Goal: Download file/media

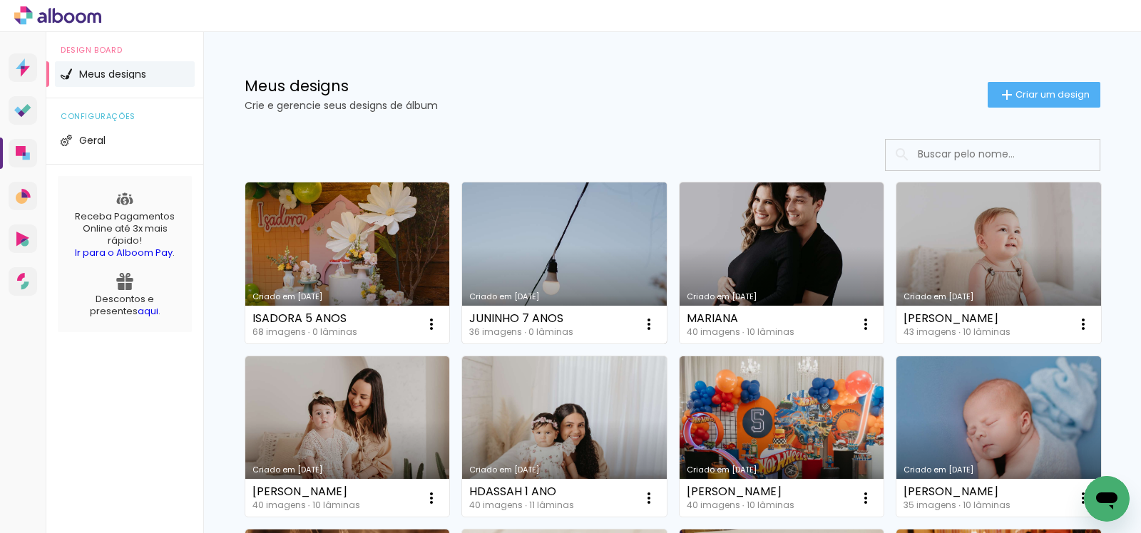
click at [506, 245] on link "Criado em [DATE]" at bounding box center [564, 263] width 205 height 161
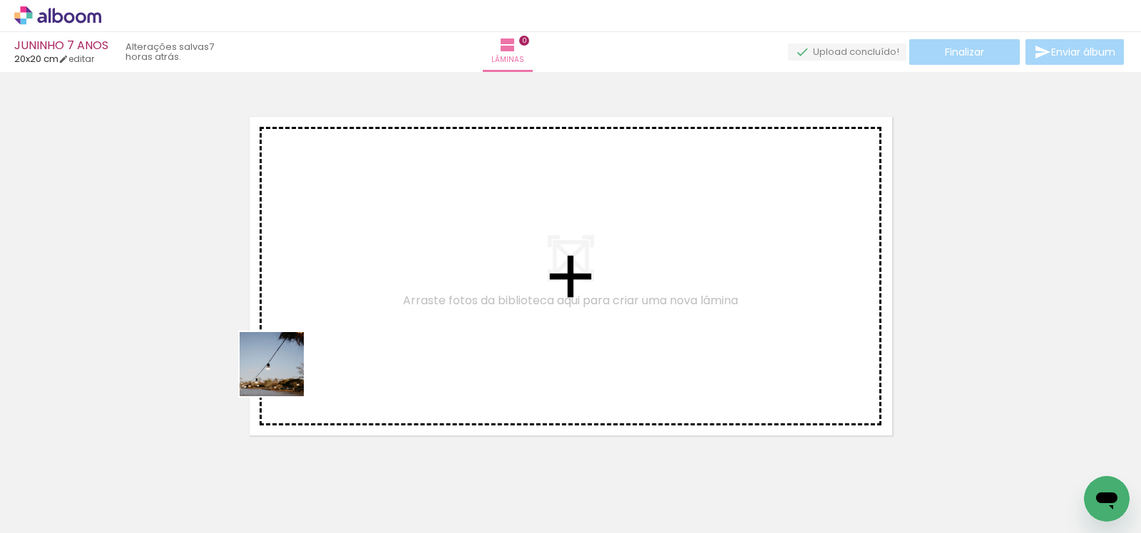
drag, startPoint x: 140, startPoint y: 486, endPoint x: 361, endPoint y: 327, distance: 271.7
click at [362, 330] on quentale-workspace at bounding box center [570, 266] width 1141 height 533
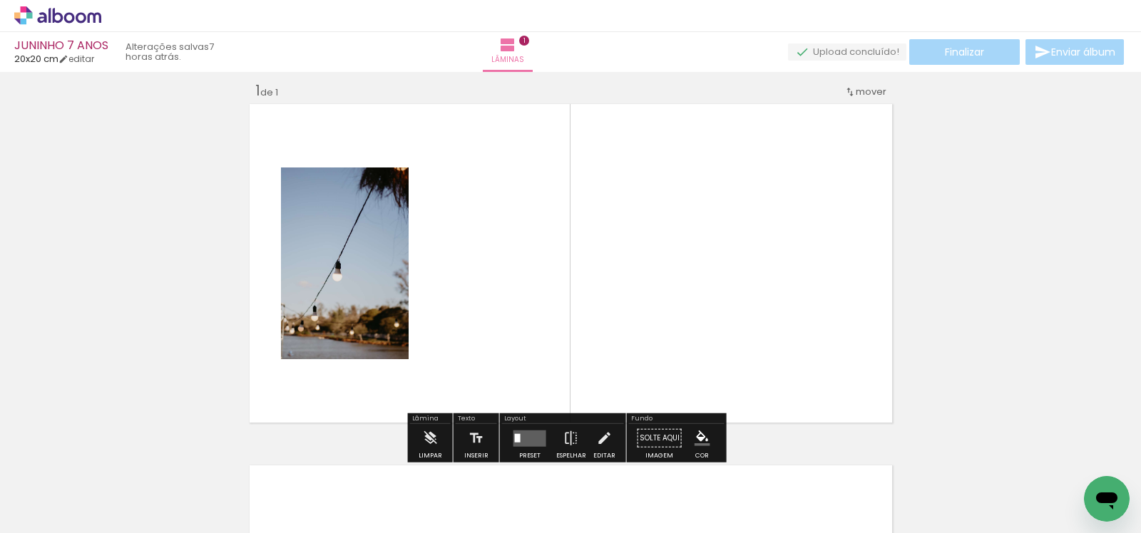
scroll to position [18, 0]
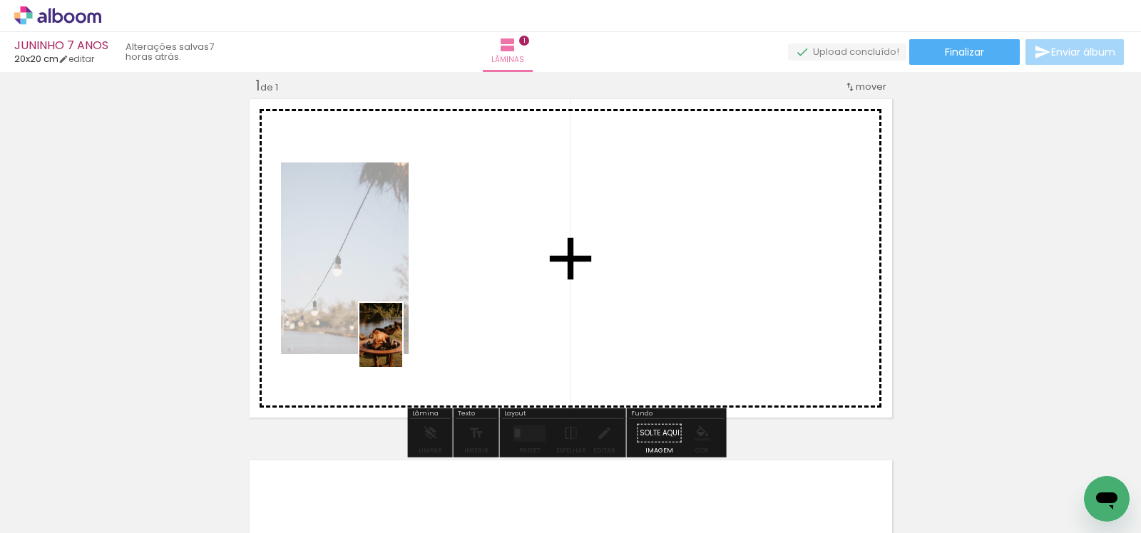
drag, startPoint x: 226, startPoint y: 498, endPoint x: 403, endPoint y: 344, distance: 234.0
click at [403, 344] on quentale-workspace at bounding box center [570, 266] width 1141 height 533
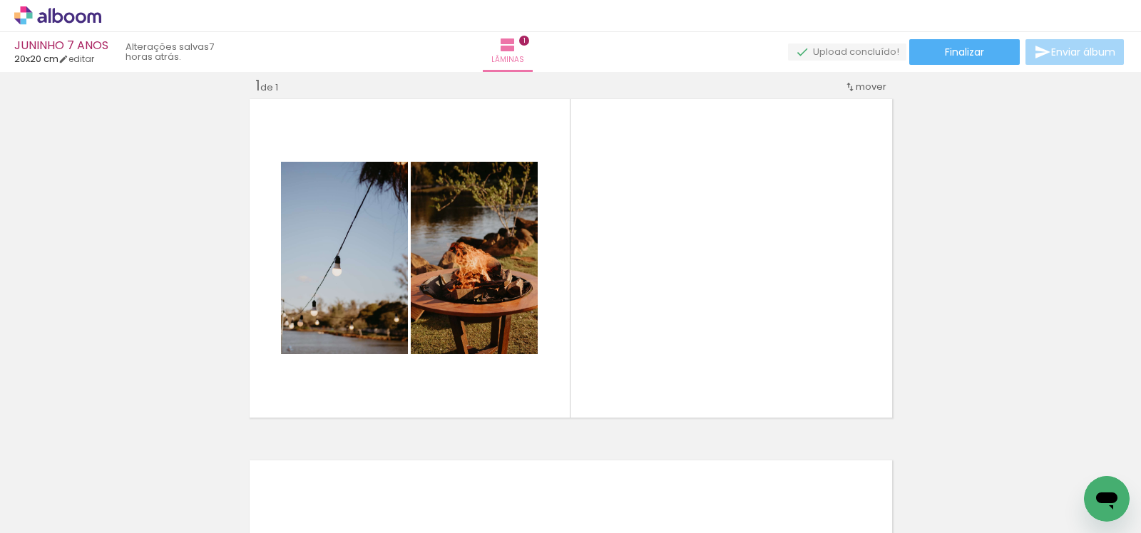
scroll to position [0, 1855]
drag, startPoint x: 464, startPoint y: 475, endPoint x: 643, endPoint y: 350, distance: 218.2
click at [647, 344] on quentale-workspace at bounding box center [570, 266] width 1141 height 533
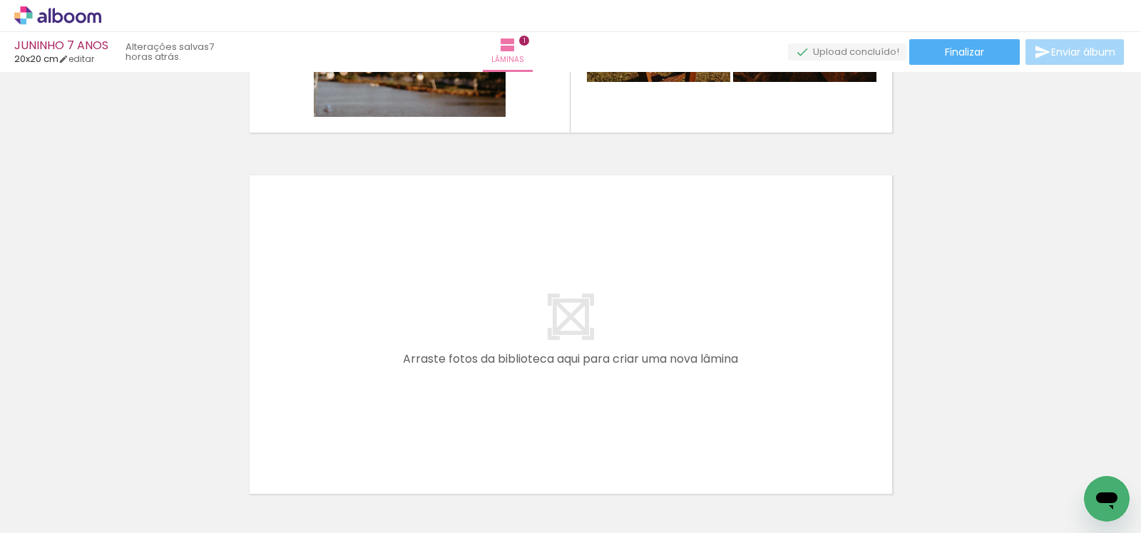
scroll to position [0, 1009]
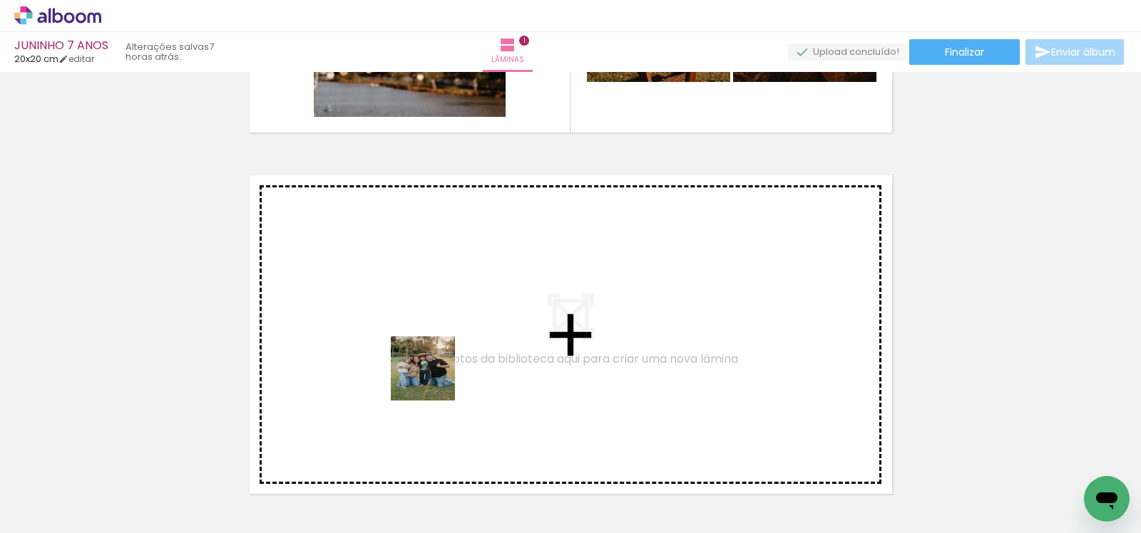
drag, startPoint x: 502, startPoint y: 493, endPoint x: 433, endPoint y: 379, distance: 132.8
click at [433, 379] on quentale-workspace at bounding box center [570, 266] width 1141 height 533
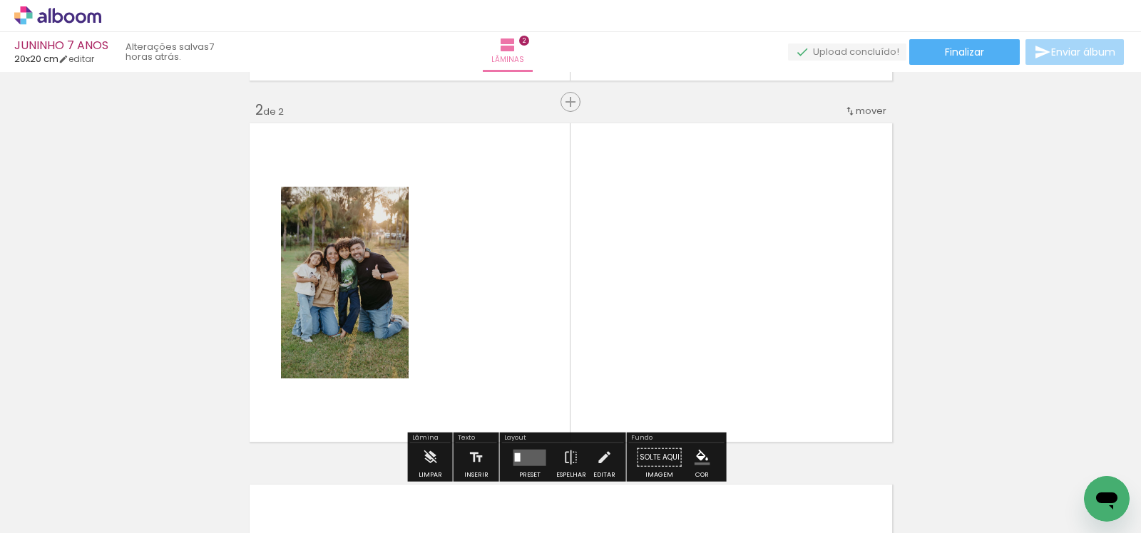
scroll to position [379, 0]
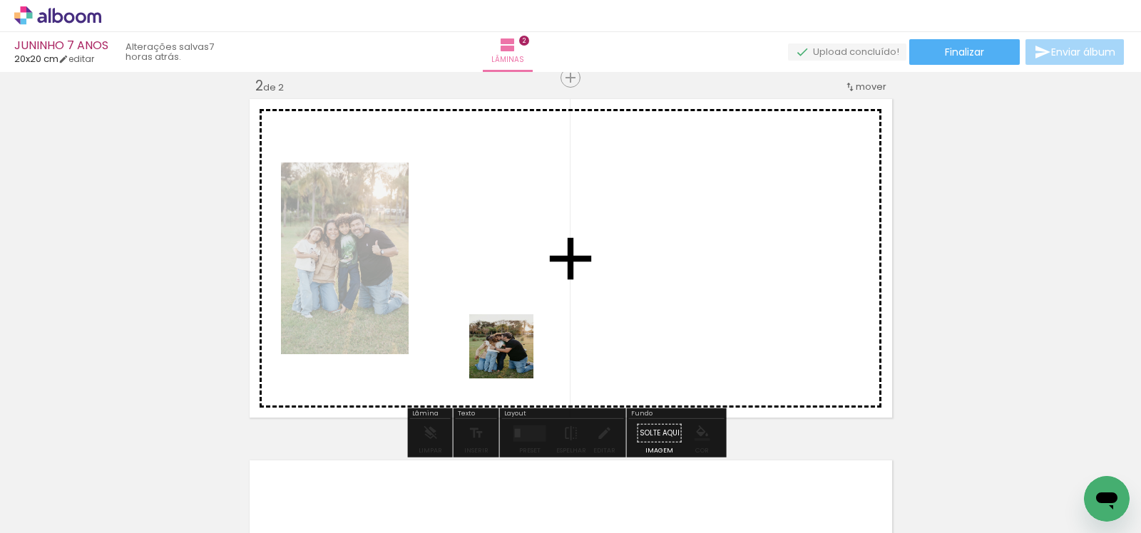
drag, startPoint x: 553, startPoint y: 446, endPoint x: 511, endPoint y: 354, distance: 101.1
click at [511, 354] on quentale-workspace at bounding box center [570, 266] width 1141 height 533
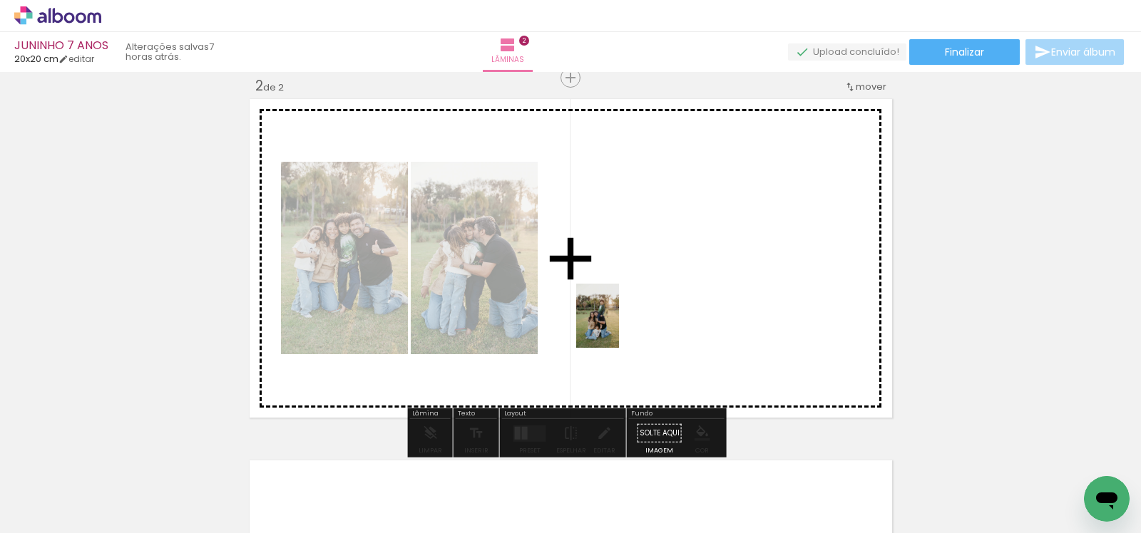
drag, startPoint x: 656, startPoint y: 493, endPoint x: 619, endPoint y: 327, distance: 170.2
click at [619, 327] on quentale-workspace at bounding box center [570, 266] width 1141 height 533
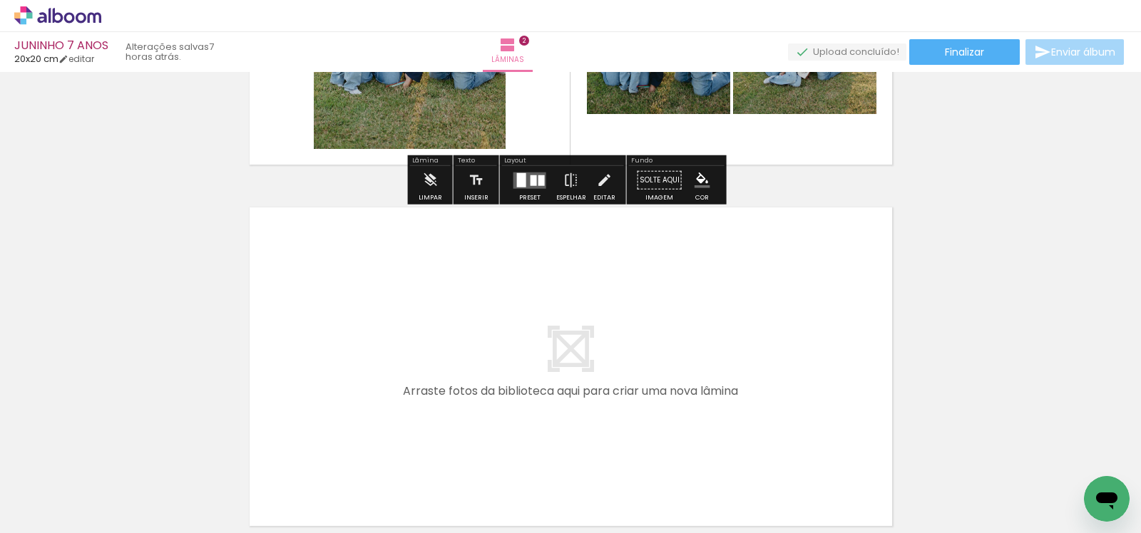
scroll to position [633, 0]
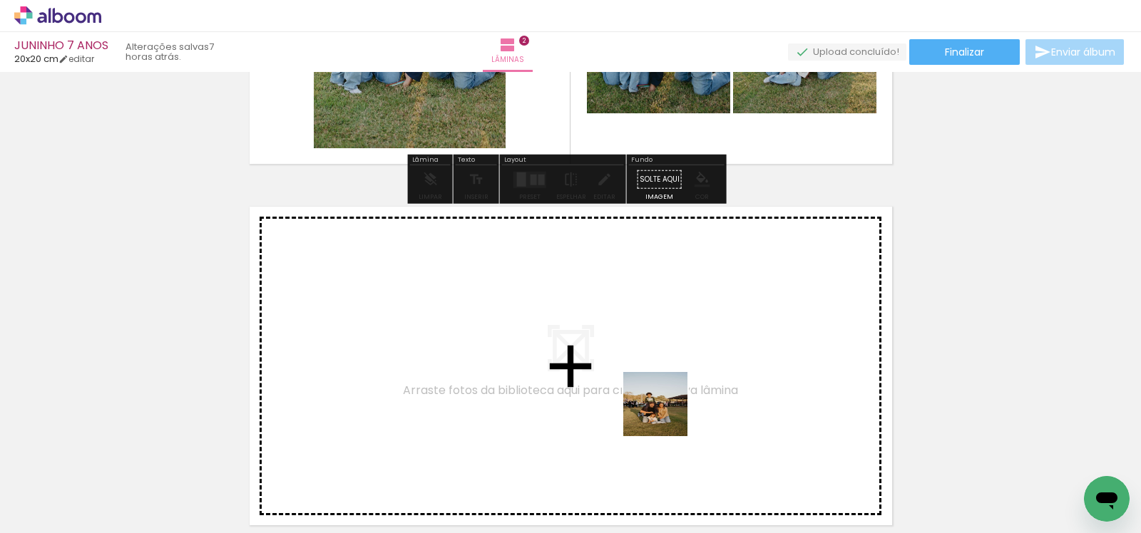
drag, startPoint x: 752, startPoint y: 496, endPoint x: 610, endPoint y: 355, distance: 200.7
click at [610, 355] on quentale-workspace at bounding box center [570, 266] width 1141 height 533
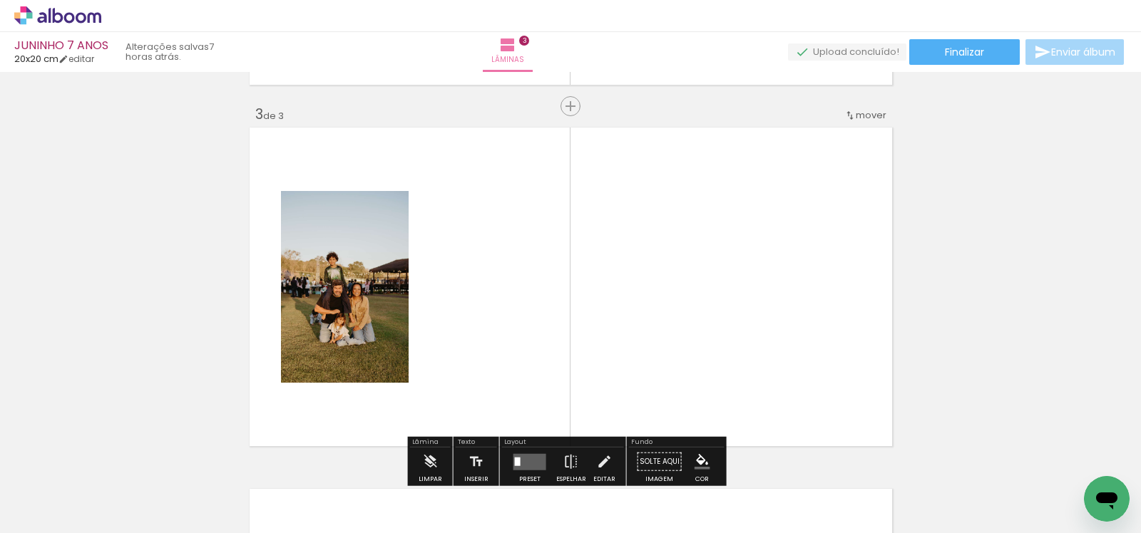
scroll to position [741, 0]
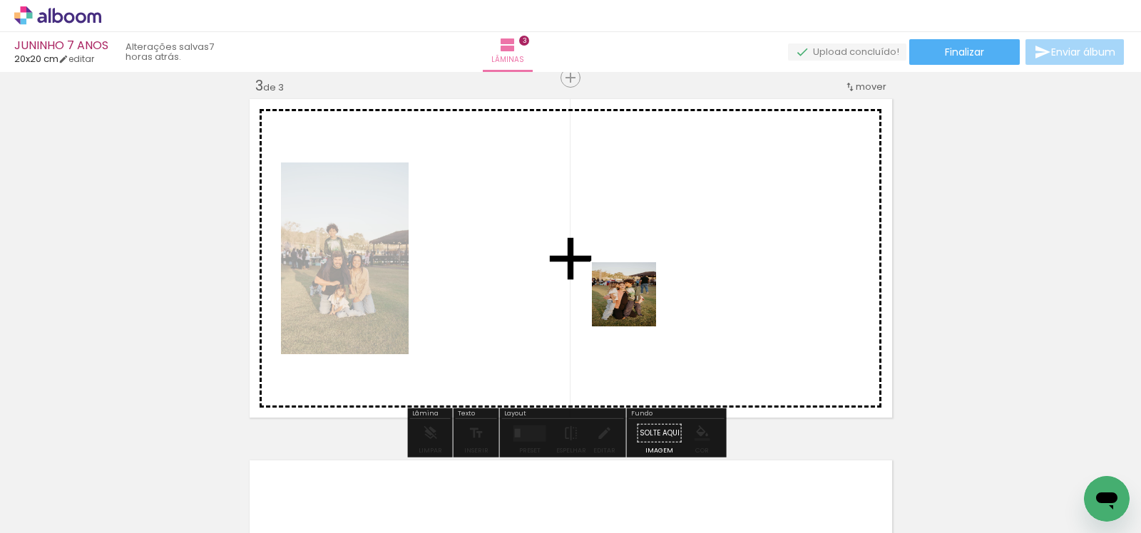
drag, startPoint x: 824, startPoint y: 483, endPoint x: 695, endPoint y: 368, distance: 172.7
click at [635, 305] on quentale-workspace at bounding box center [570, 266] width 1141 height 533
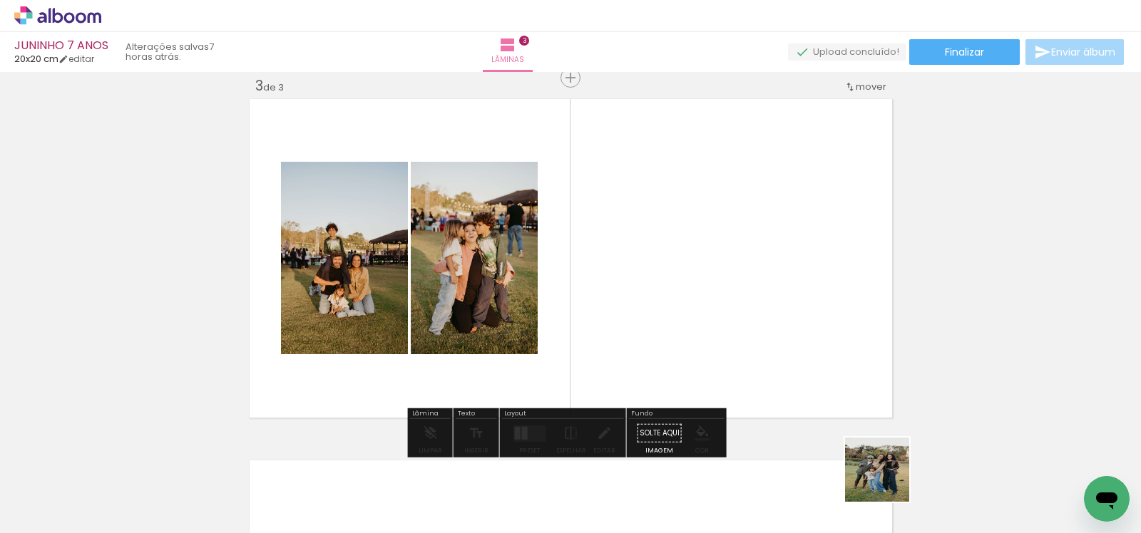
drag, startPoint x: 888, startPoint y: 481, endPoint x: 627, endPoint y: 344, distance: 293.7
click at [651, 307] on quentale-workspace at bounding box center [570, 266] width 1141 height 533
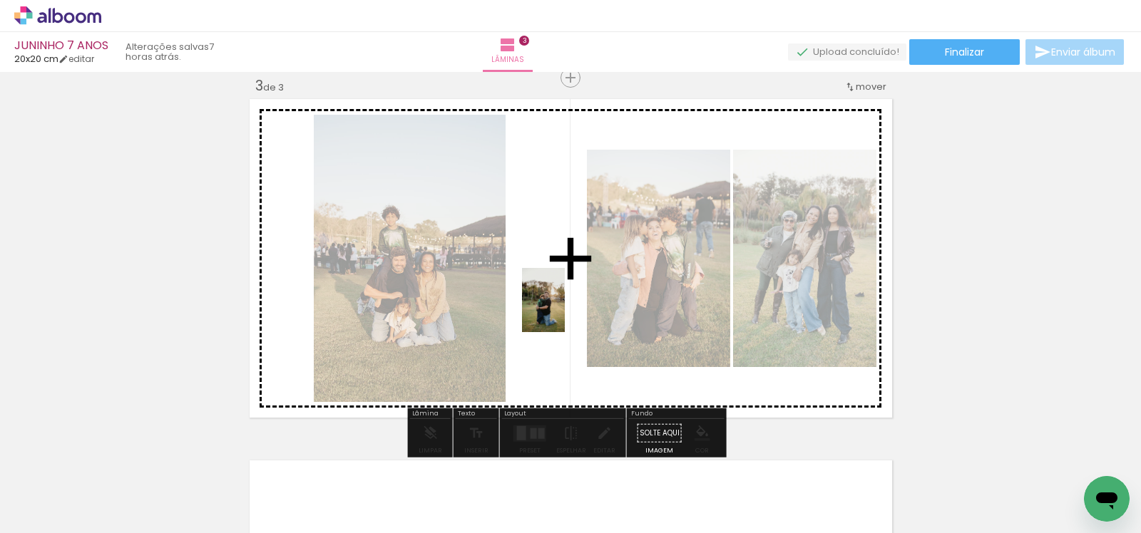
drag, startPoint x: 424, startPoint y: 478, endPoint x: 565, endPoint y: 311, distance: 218.1
click at [565, 311] on quentale-workspace at bounding box center [570, 266] width 1141 height 533
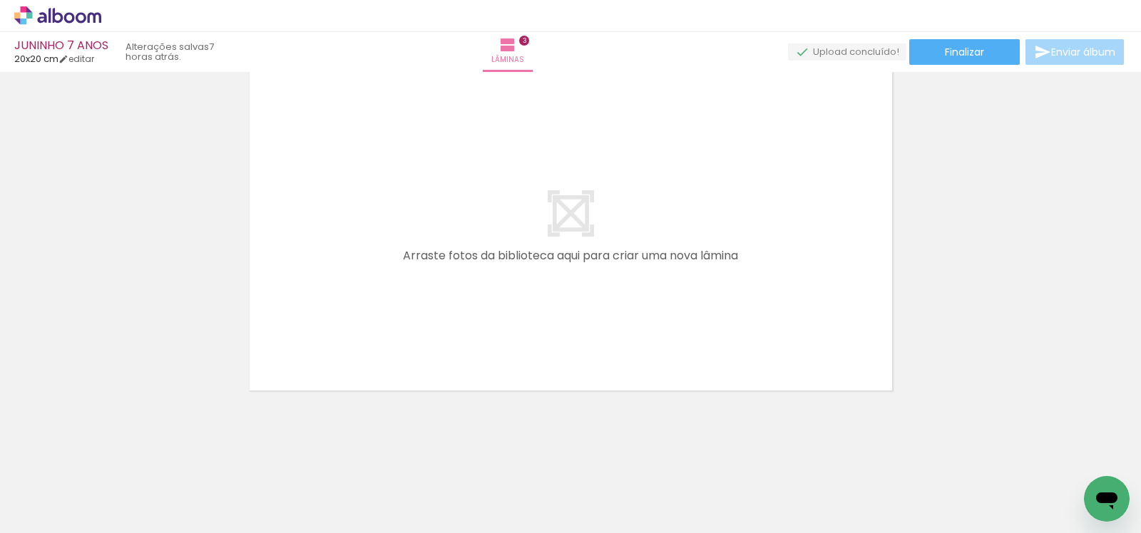
scroll to position [0, 432]
click at [351, 518] on quentale-thumb at bounding box center [349, 485] width 80 height 82
drag, startPoint x: 472, startPoint y: 493, endPoint x: 460, endPoint y: 416, distance: 78.0
click at [424, 290] on quentale-workspace at bounding box center [570, 266] width 1141 height 533
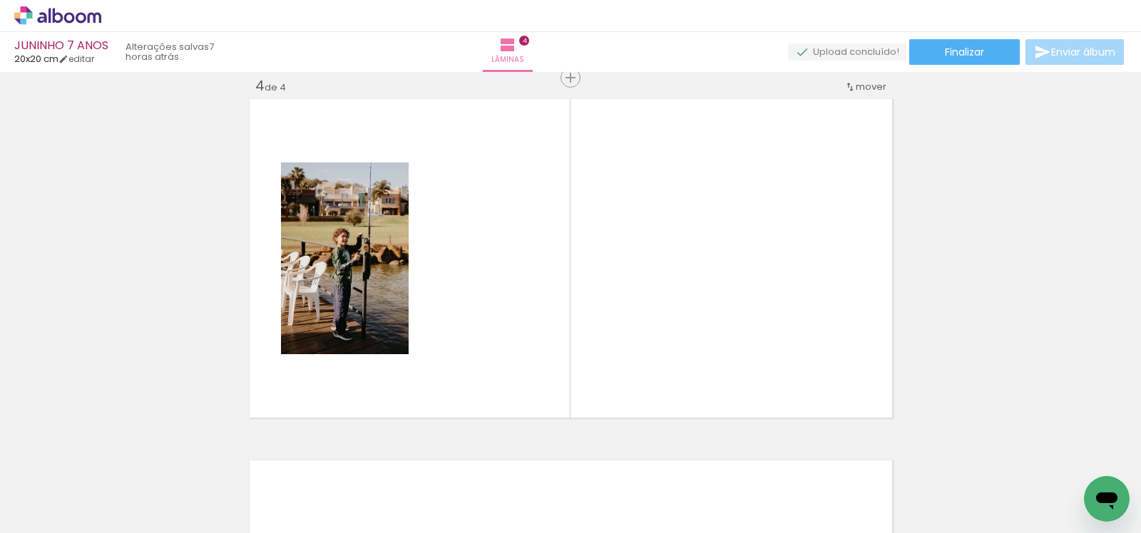
scroll to position [0, 361]
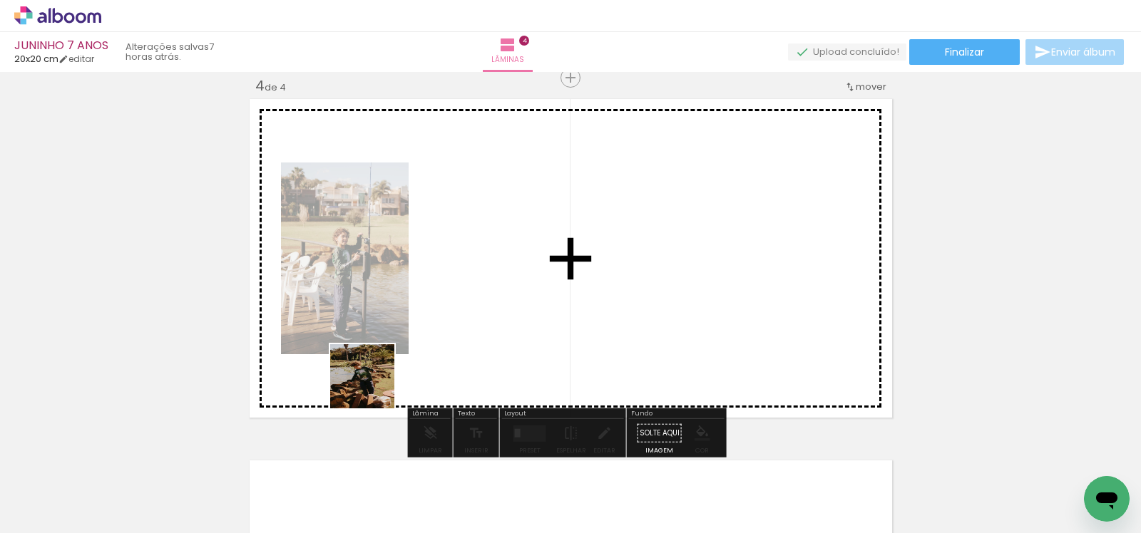
drag, startPoint x: 289, startPoint y: 472, endPoint x: 453, endPoint y: 332, distance: 214.9
click at [453, 332] on quentale-workspace at bounding box center [570, 266] width 1141 height 533
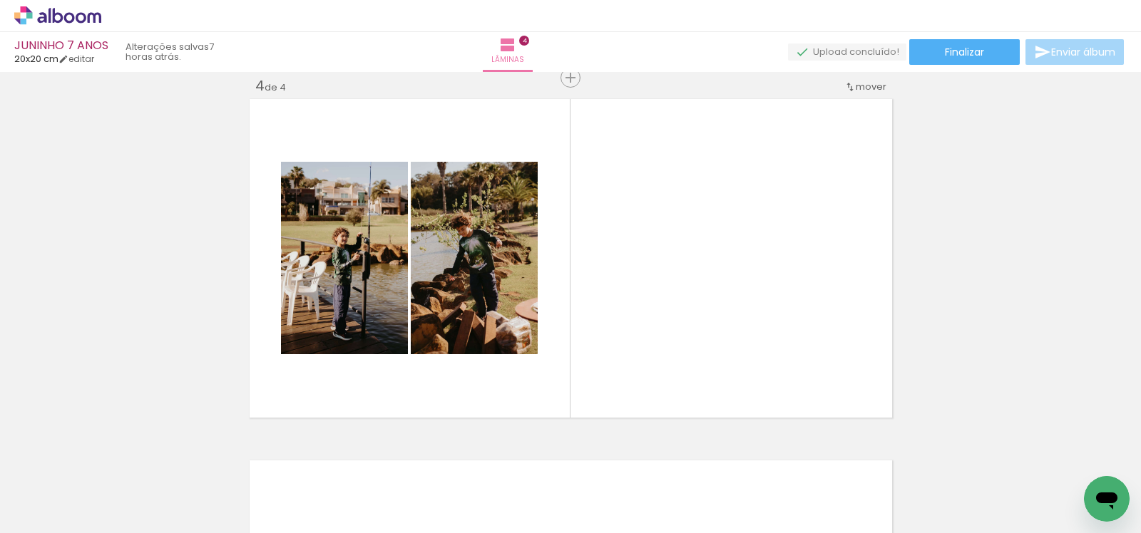
scroll to position [0, 657]
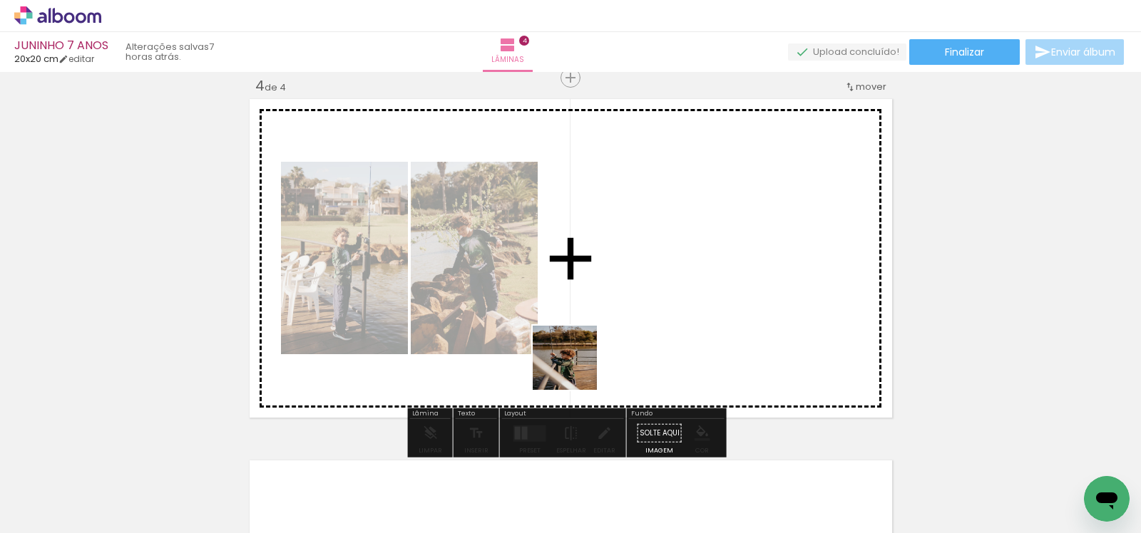
drag, startPoint x: 369, startPoint y: 501, endPoint x: 575, endPoint y: 366, distance: 246.2
click at [584, 360] on quentale-workspace at bounding box center [570, 266] width 1141 height 533
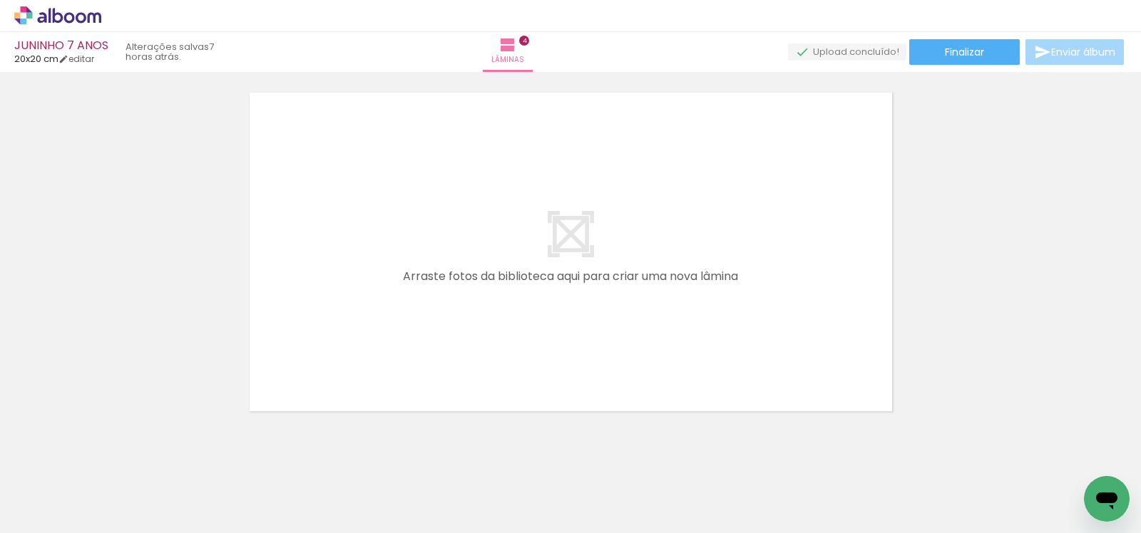
scroll to position [0, 187]
drag, startPoint x: 590, startPoint y: 490, endPoint x: 629, endPoint y: 424, distance: 77.0
click at [526, 346] on quentale-workspace at bounding box center [570, 266] width 1141 height 533
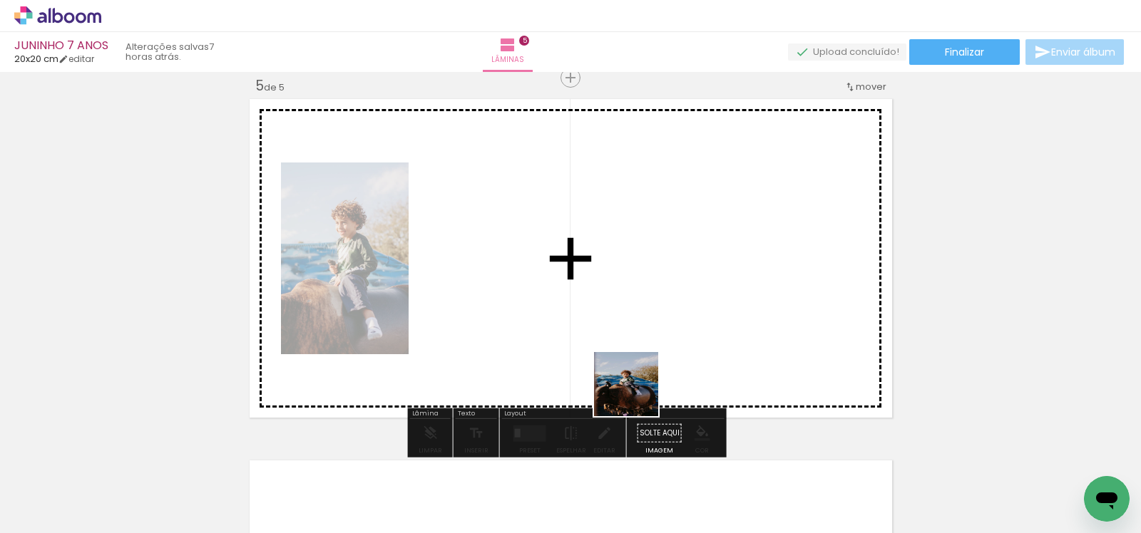
scroll to position [1464, 0]
drag, startPoint x: 685, startPoint y: 481, endPoint x: 618, endPoint y: 365, distance: 134.2
click at [599, 338] on quentale-workspace at bounding box center [570, 266] width 1141 height 533
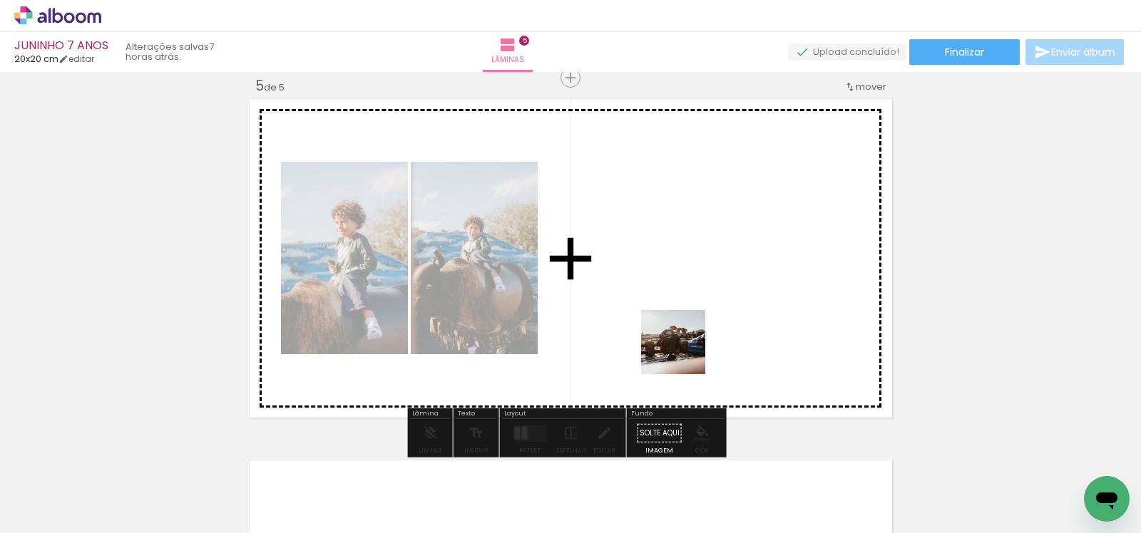
drag, startPoint x: 749, startPoint y: 493, endPoint x: 684, endPoint y: 353, distance: 154.1
click at [684, 353] on quentale-workspace at bounding box center [570, 266] width 1141 height 533
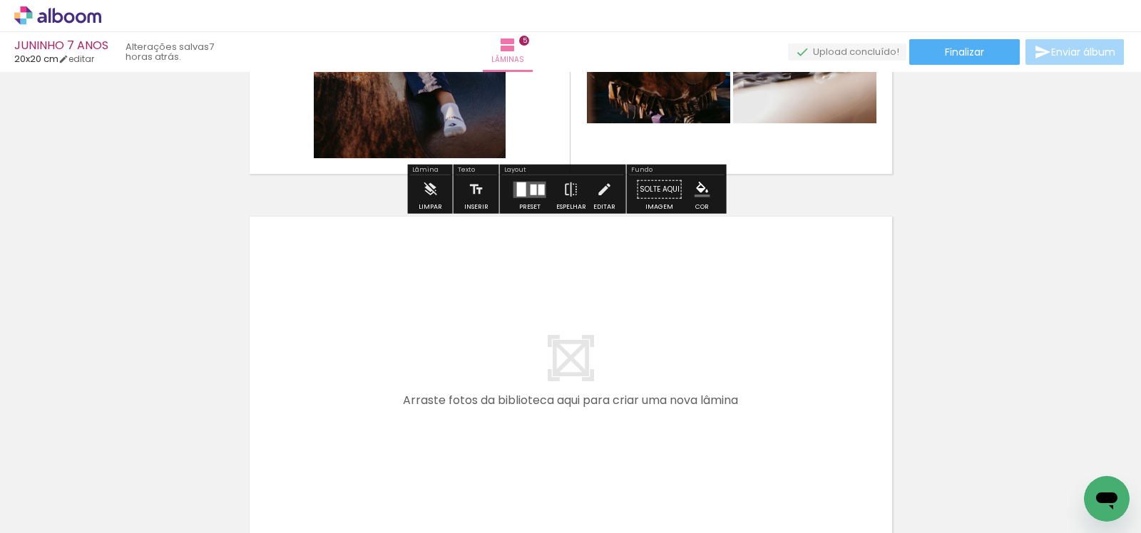
scroll to position [1723, 0]
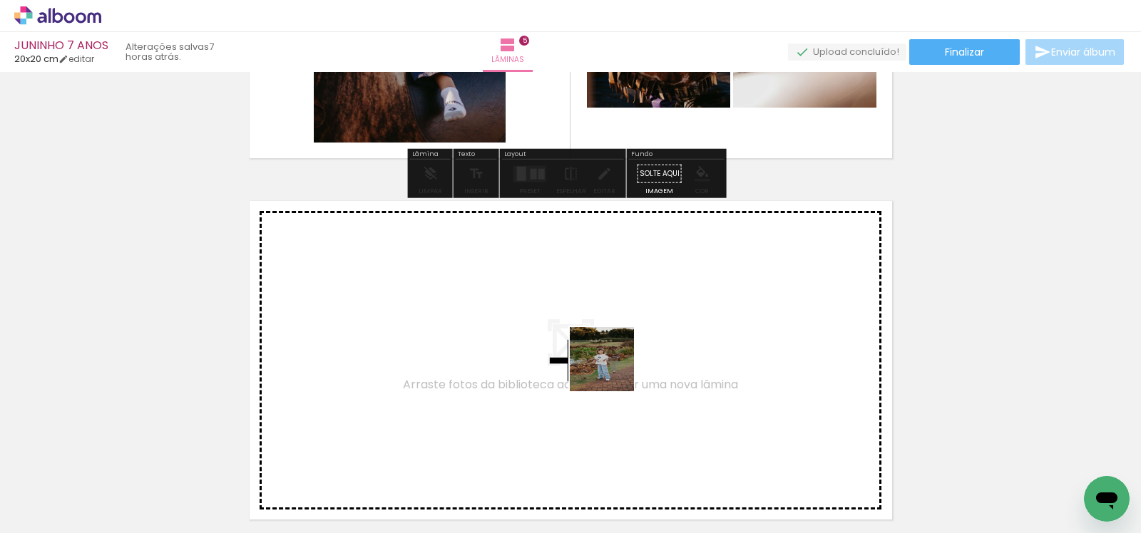
drag, startPoint x: 921, startPoint y: 501, endPoint x: 610, endPoint y: 370, distance: 336.5
click at [610, 370] on quentale-workspace at bounding box center [570, 266] width 1141 height 533
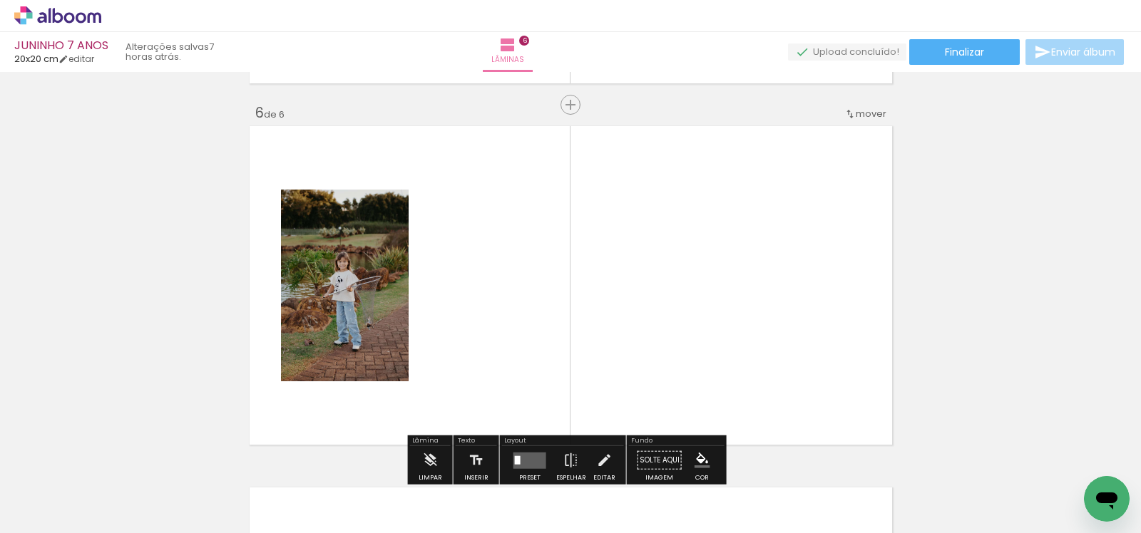
scroll to position [1825, 0]
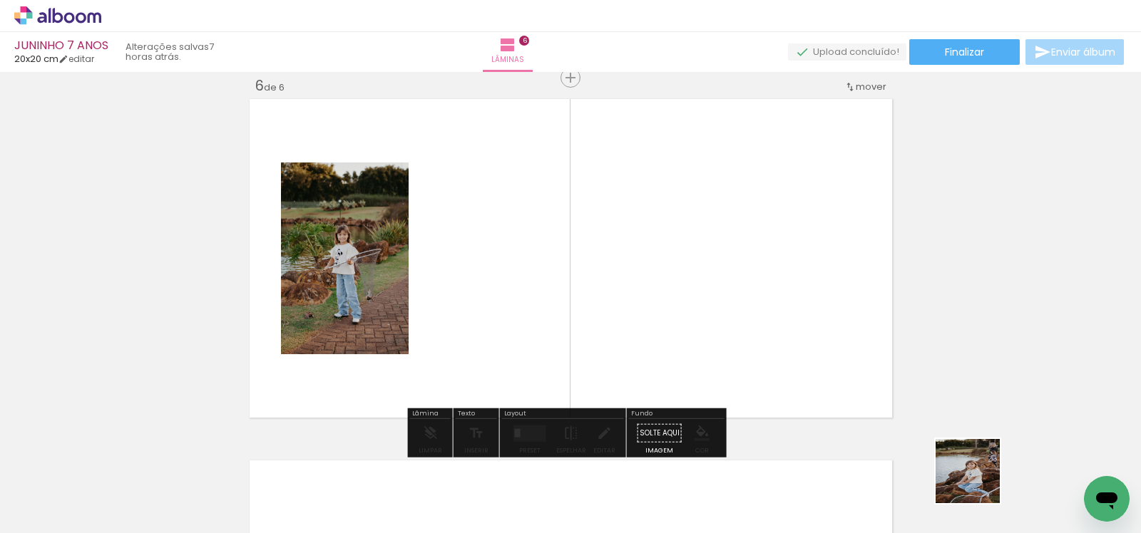
drag, startPoint x: 978, startPoint y: 482, endPoint x: 593, endPoint y: 291, distance: 430.5
click at [592, 289] on quentale-workspace at bounding box center [570, 266] width 1141 height 533
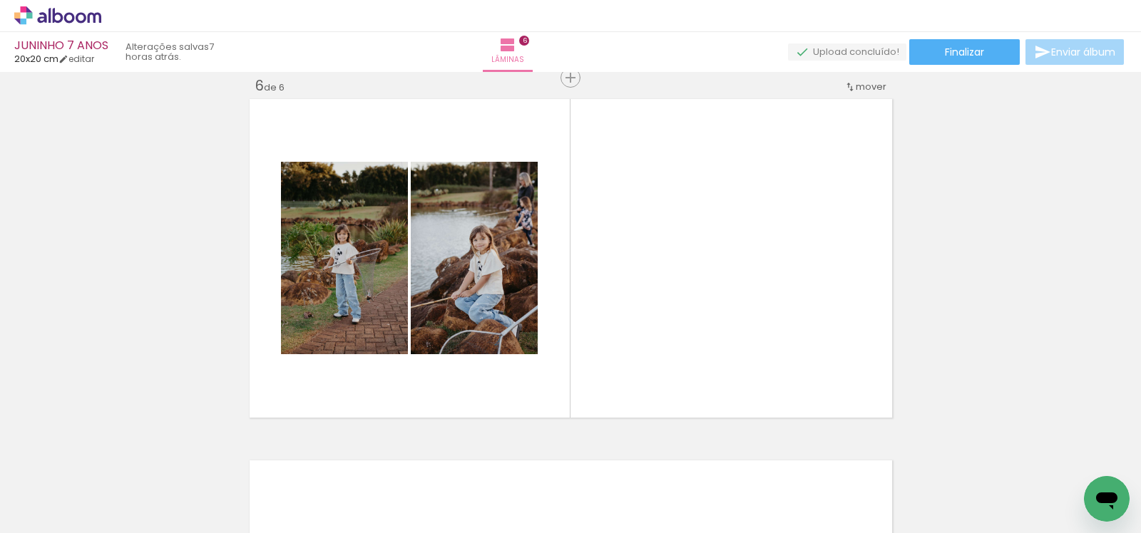
scroll to position [0, 0]
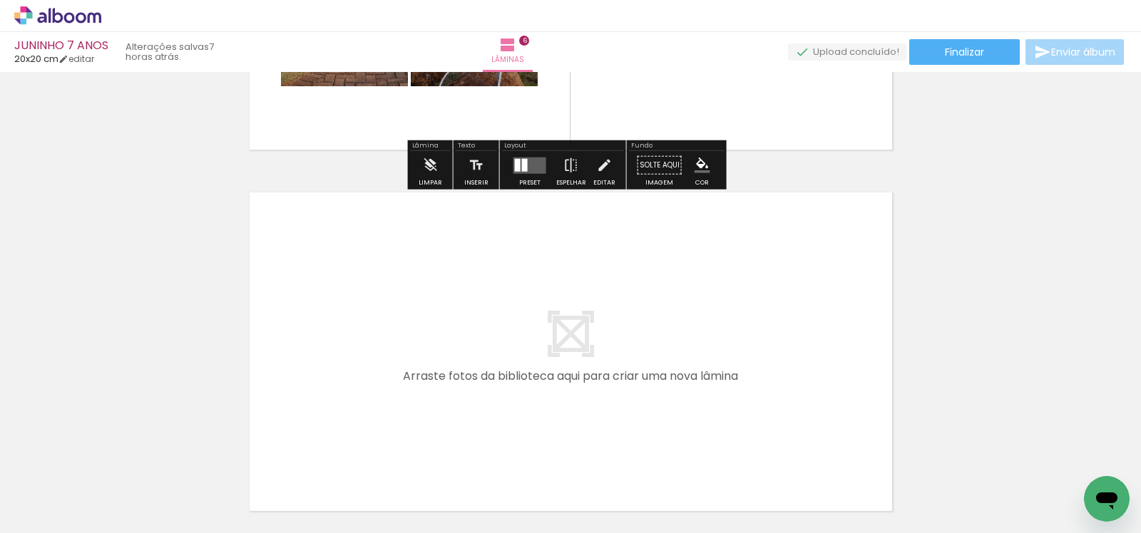
drag, startPoint x: 317, startPoint y: 481, endPoint x: 343, endPoint y: 387, distance: 97.7
click at [343, 387] on quentale-workspace at bounding box center [570, 266] width 1141 height 533
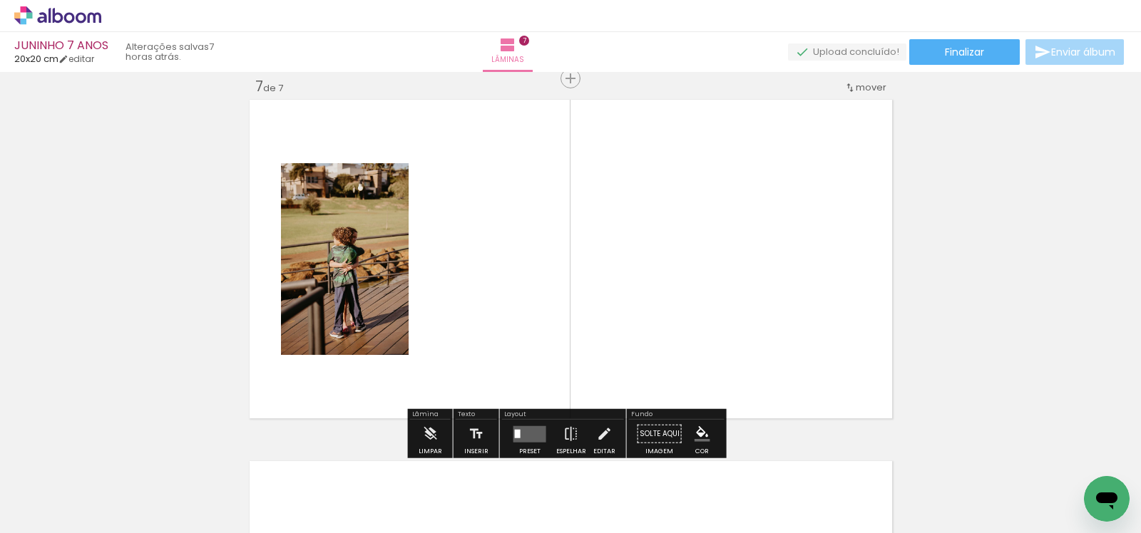
scroll to position [2187, 0]
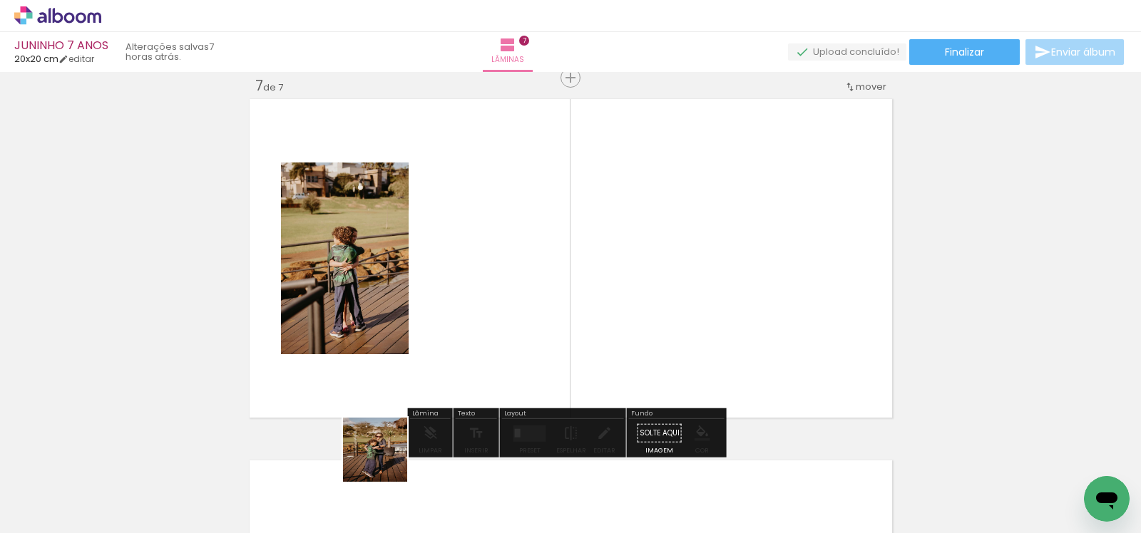
drag, startPoint x: 384, startPoint y: 478, endPoint x: 403, endPoint y: 287, distance: 192.1
click at [403, 287] on quentale-workspace at bounding box center [570, 266] width 1141 height 533
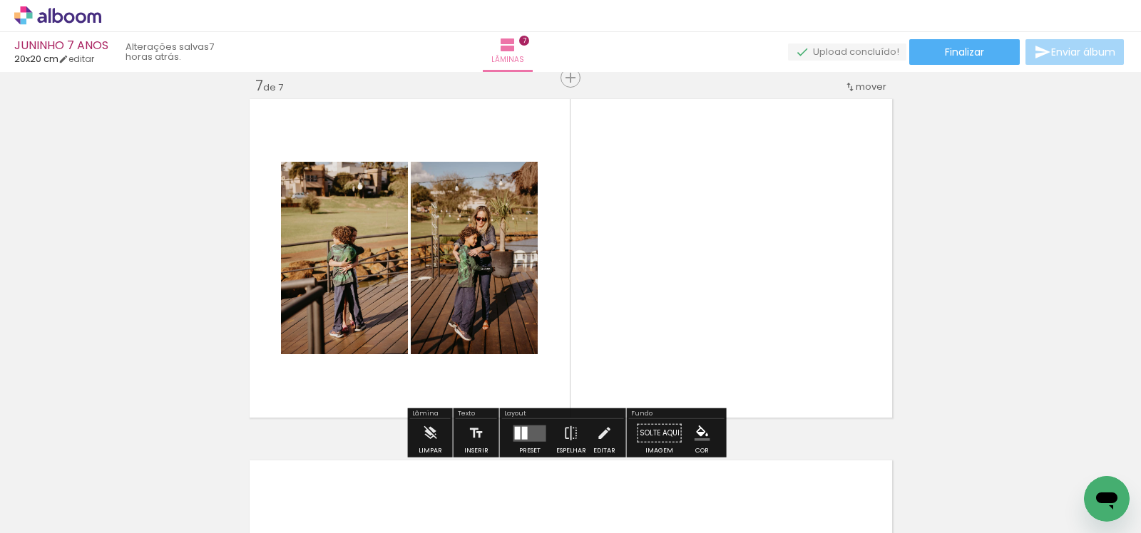
drag, startPoint x: 575, startPoint y: 354, endPoint x: 585, endPoint y: 379, distance: 26.0
click at [575, 337] on quentale-workspace at bounding box center [570, 266] width 1141 height 533
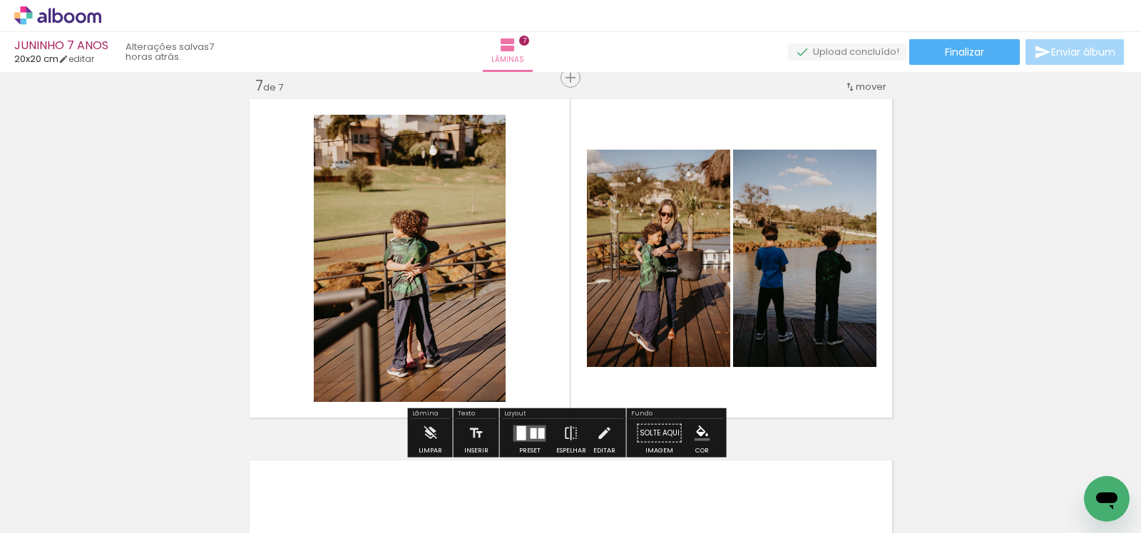
drag, startPoint x: 705, startPoint y: 427, endPoint x: 700, endPoint y: 374, distance: 53.7
click at [697, 349] on quentale-workspace at bounding box center [570, 266] width 1141 height 533
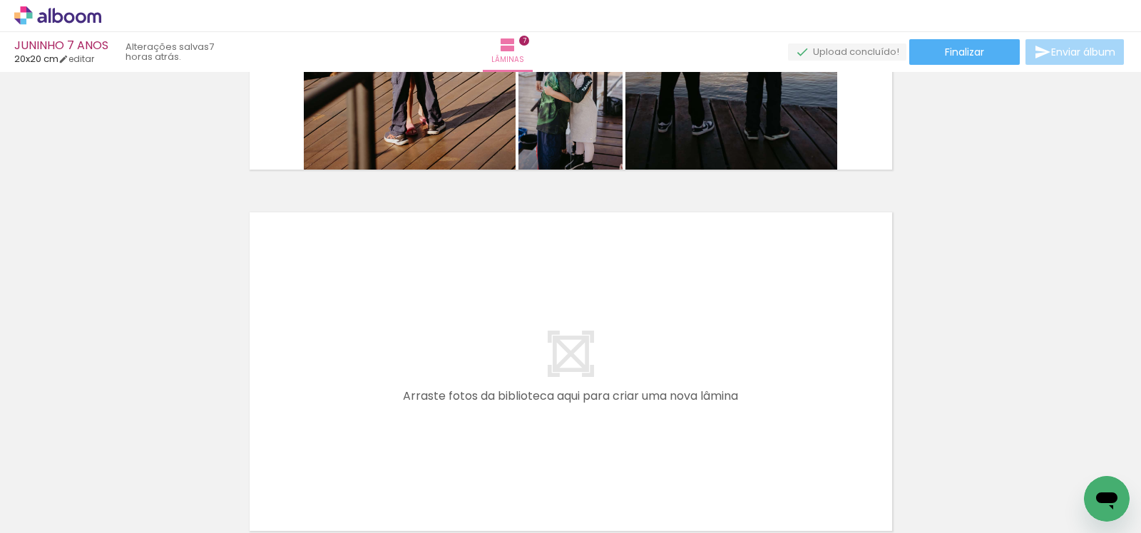
scroll to position [2575, 0]
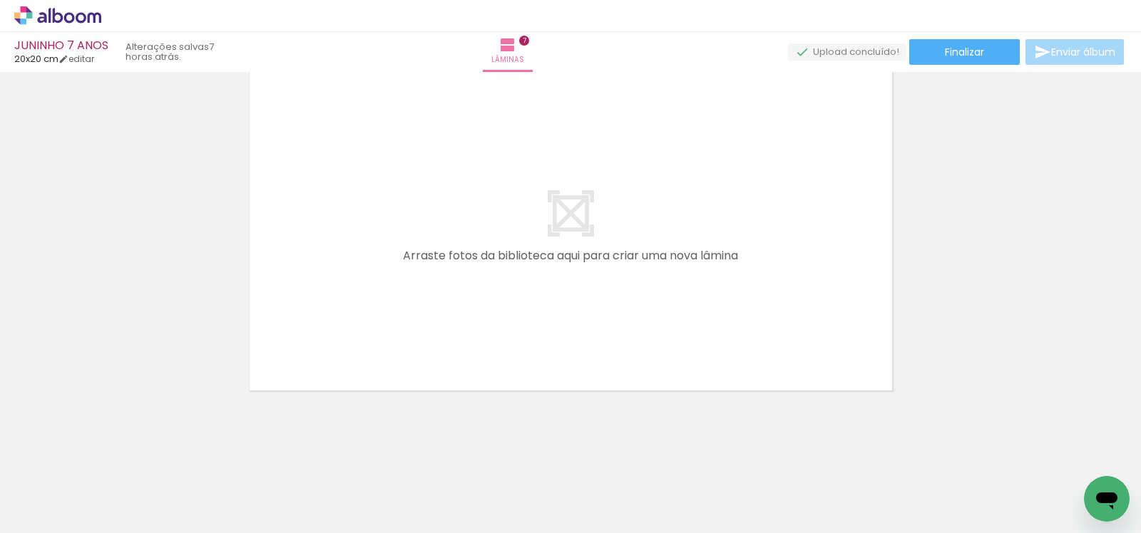
drag, startPoint x: 326, startPoint y: 500, endPoint x: 383, endPoint y: 277, distance: 229.7
click at [383, 277] on quentale-workspace at bounding box center [570, 266] width 1141 height 533
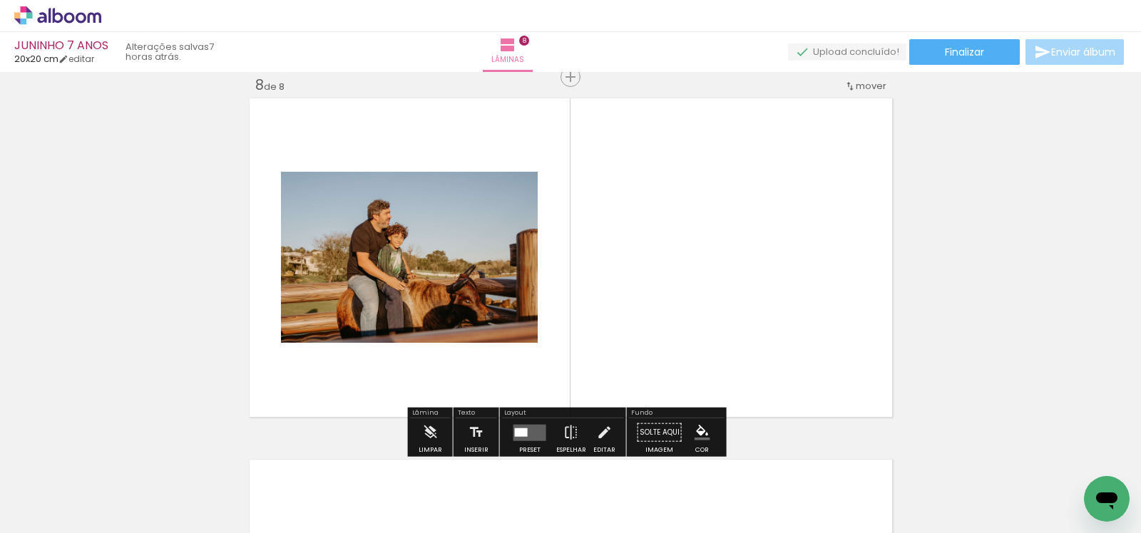
scroll to position [2548, 0]
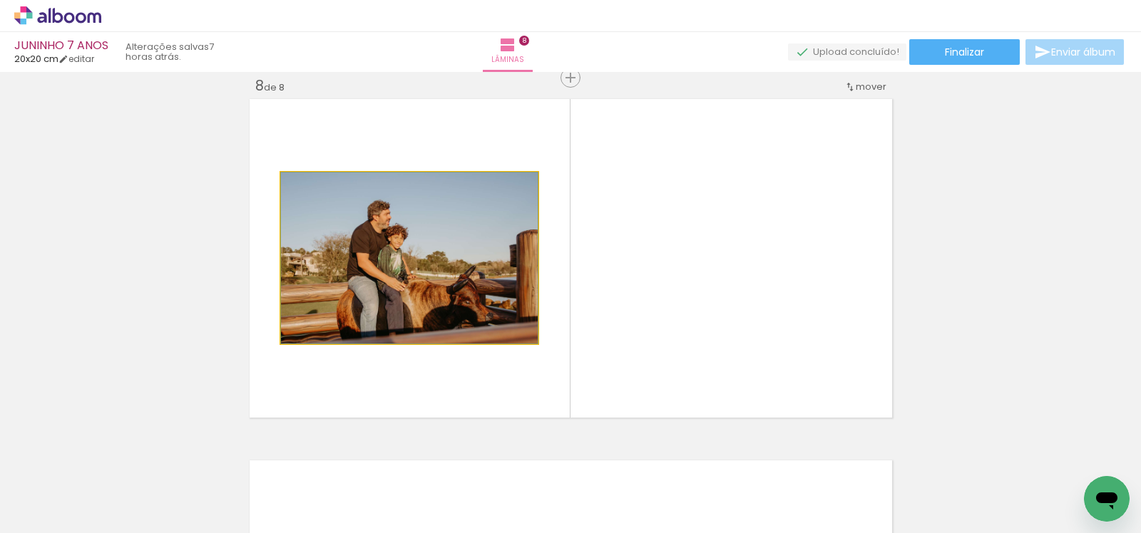
drag, startPoint x: 426, startPoint y: 307, endPoint x: 210, endPoint y: 334, distance: 218.4
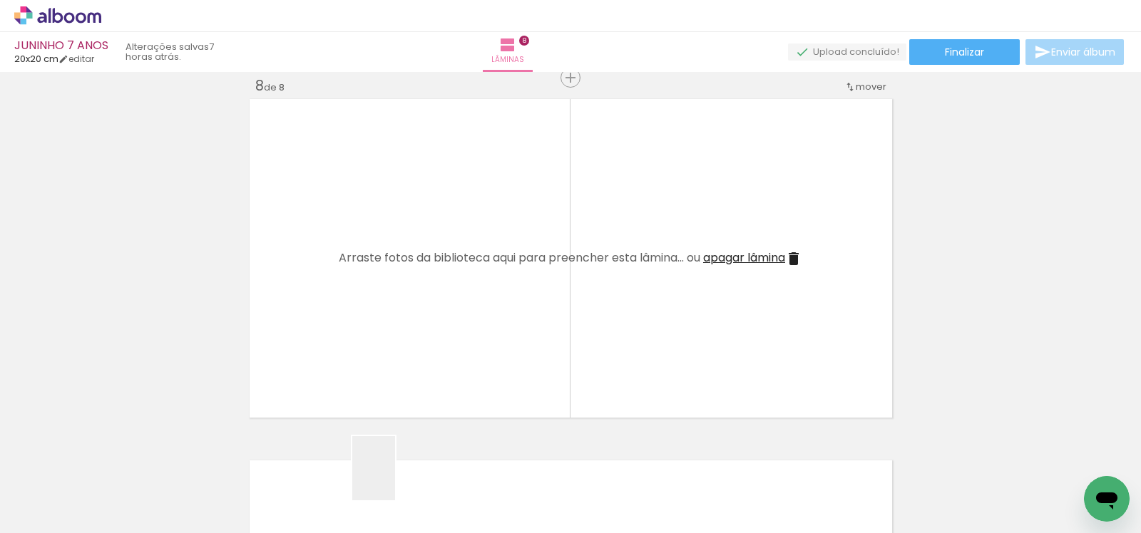
drag, startPoint x: 395, startPoint y: 479, endPoint x: 388, endPoint y: 369, distance: 110.0
click at [375, 341] on quentale-workspace at bounding box center [570, 266] width 1141 height 533
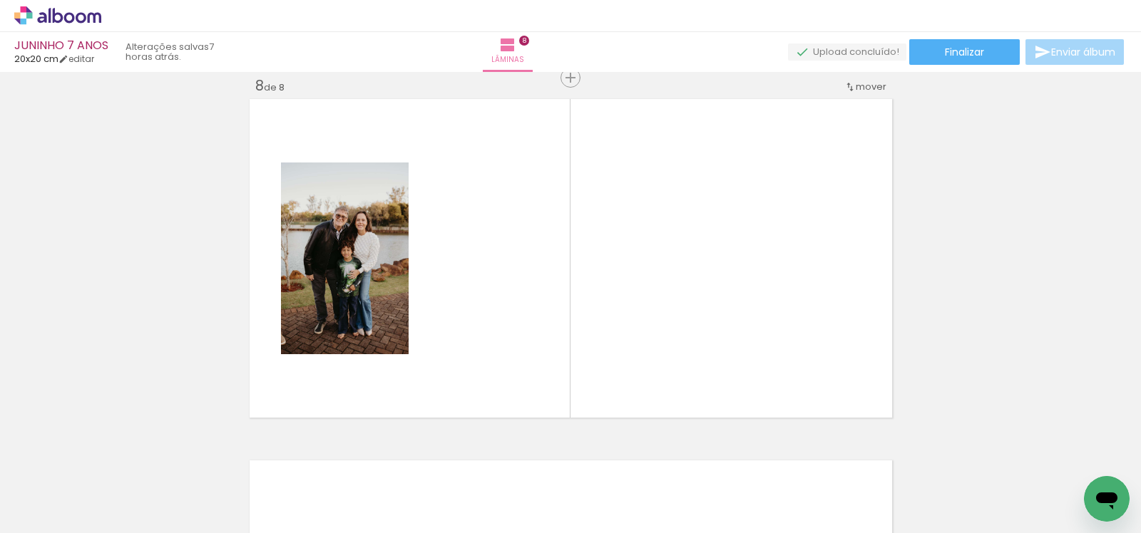
scroll to position [0, 1556]
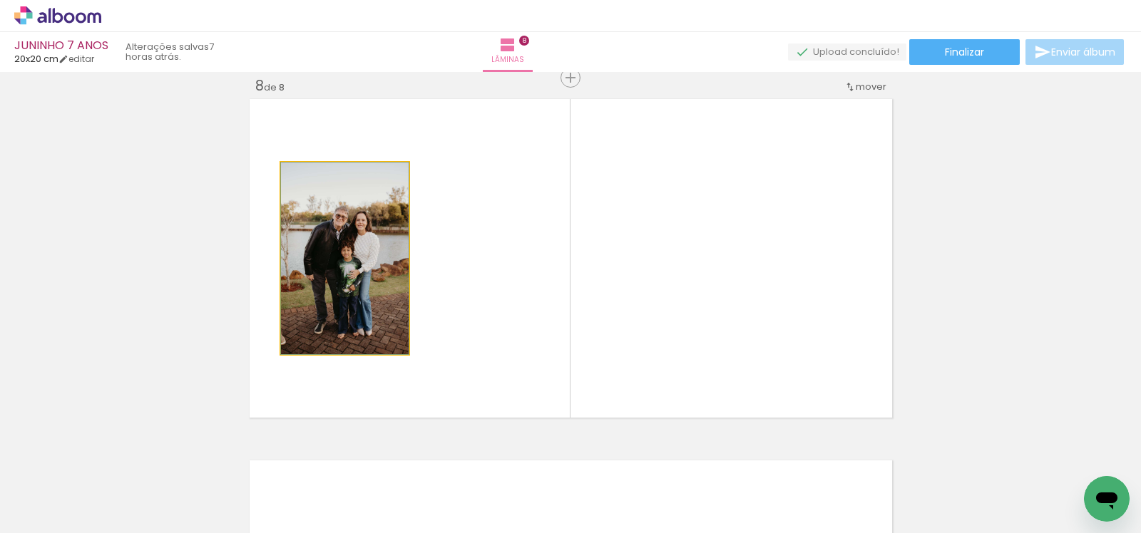
drag, startPoint x: 344, startPoint y: 280, endPoint x: 193, endPoint y: 263, distance: 152.0
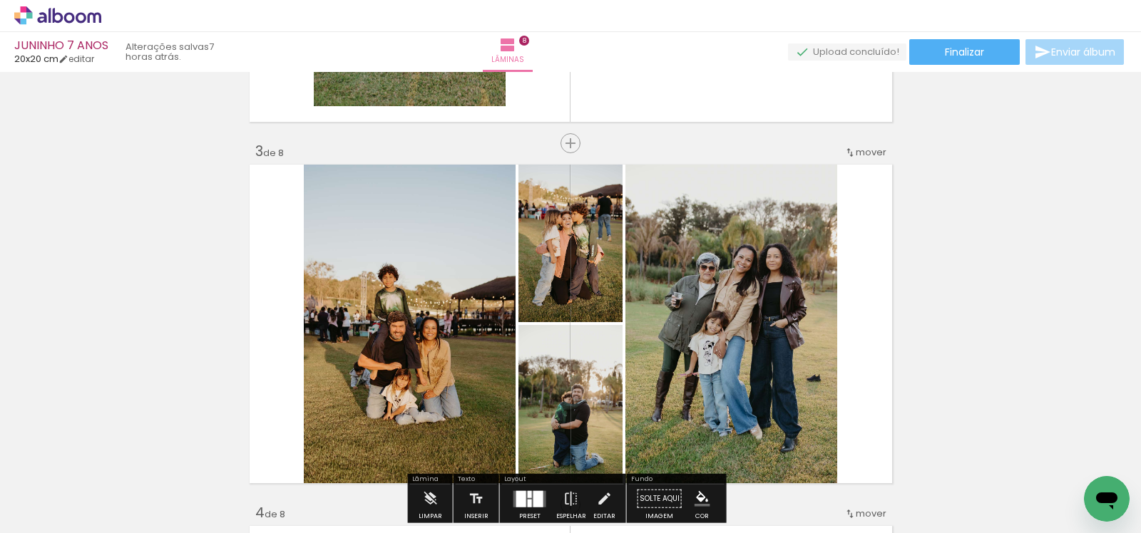
scroll to position [775, 0]
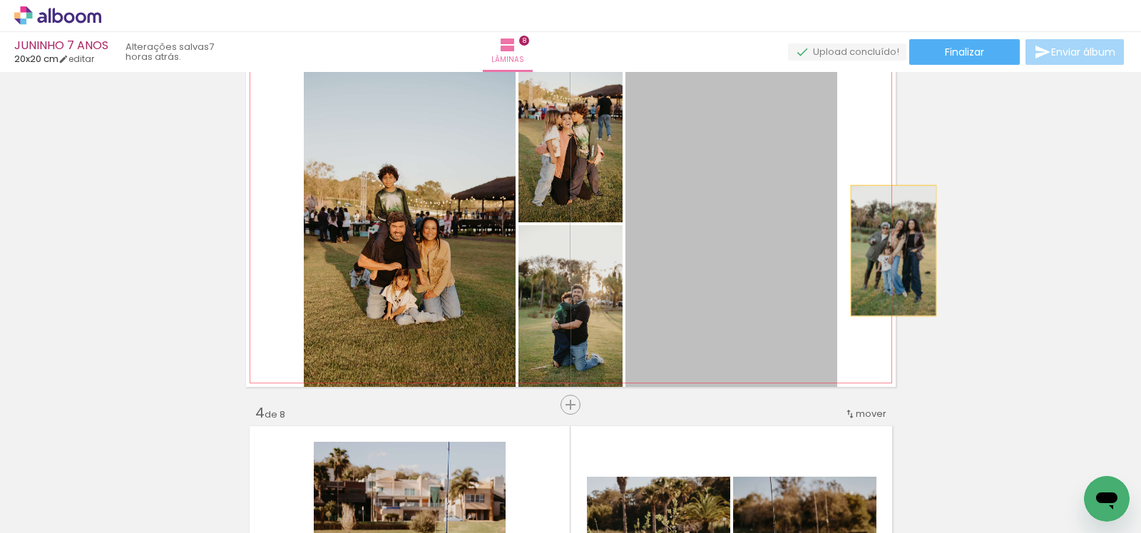
drag, startPoint x: 717, startPoint y: 250, endPoint x: 831, endPoint y: 212, distance: 120.2
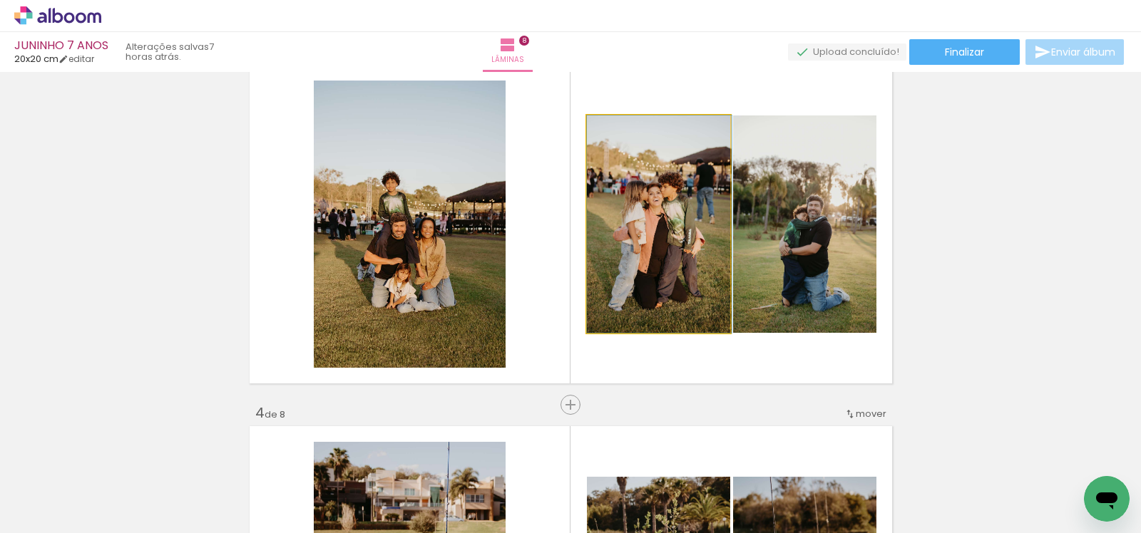
drag, startPoint x: 635, startPoint y: 231, endPoint x: 989, endPoint y: 232, distance: 353.7
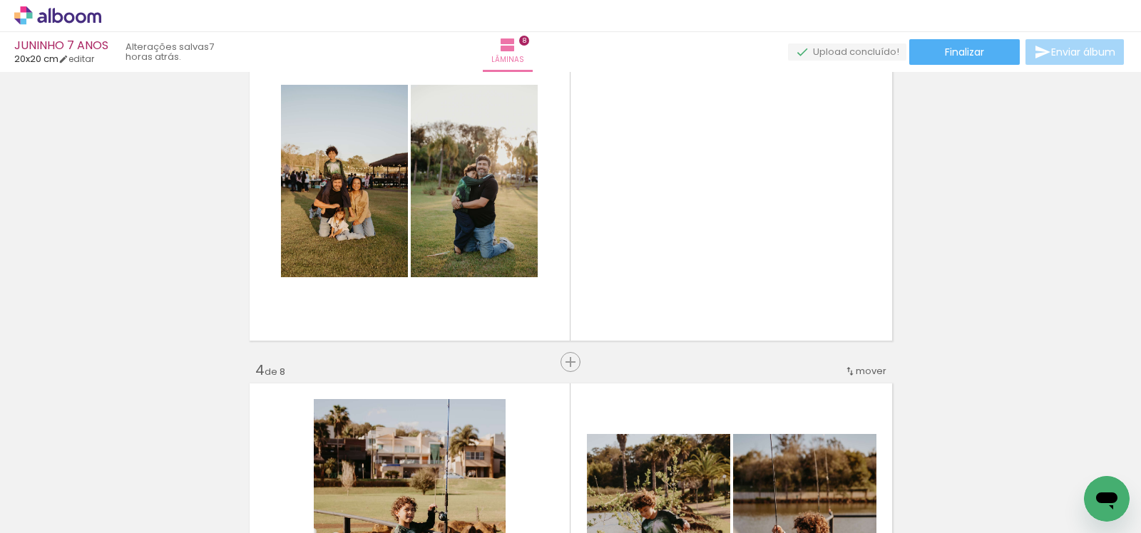
scroll to position [818, 0]
click at [556, 361] on span "Inserir lâmina" at bounding box center [577, 362] width 56 height 9
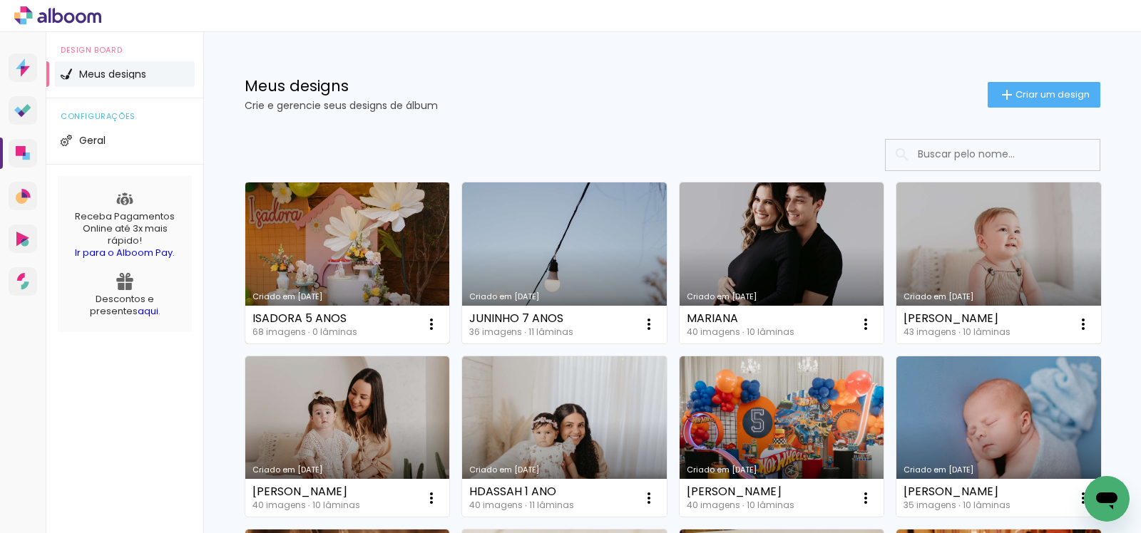
click at [361, 220] on link "Criado em 29/09/25" at bounding box center [347, 263] width 205 height 161
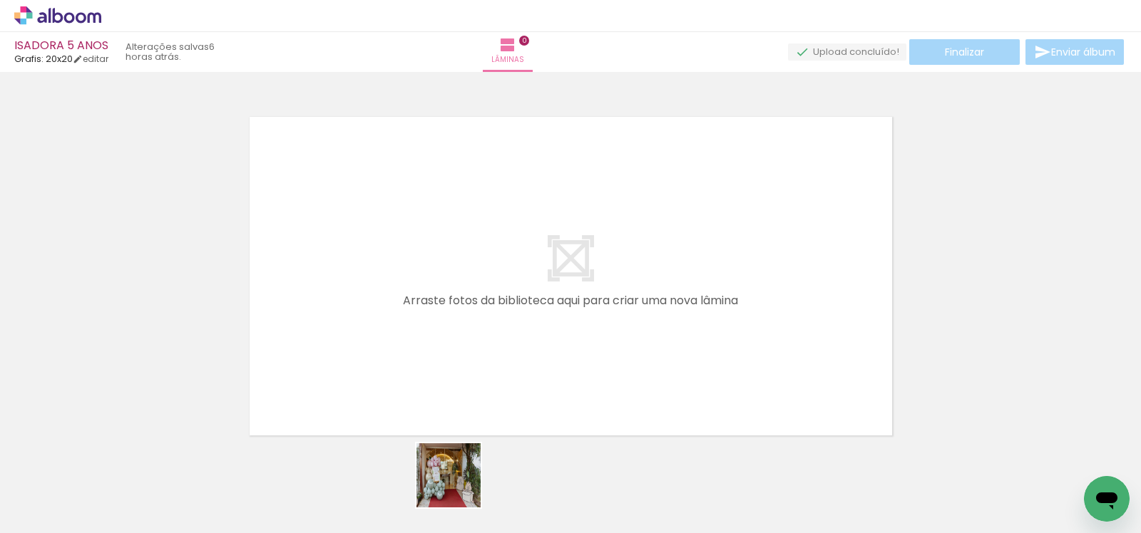
drag, startPoint x: 458, startPoint y: 499, endPoint x: 436, endPoint y: 343, distance: 157.6
click at [421, 303] on quentale-workspace at bounding box center [570, 266] width 1141 height 533
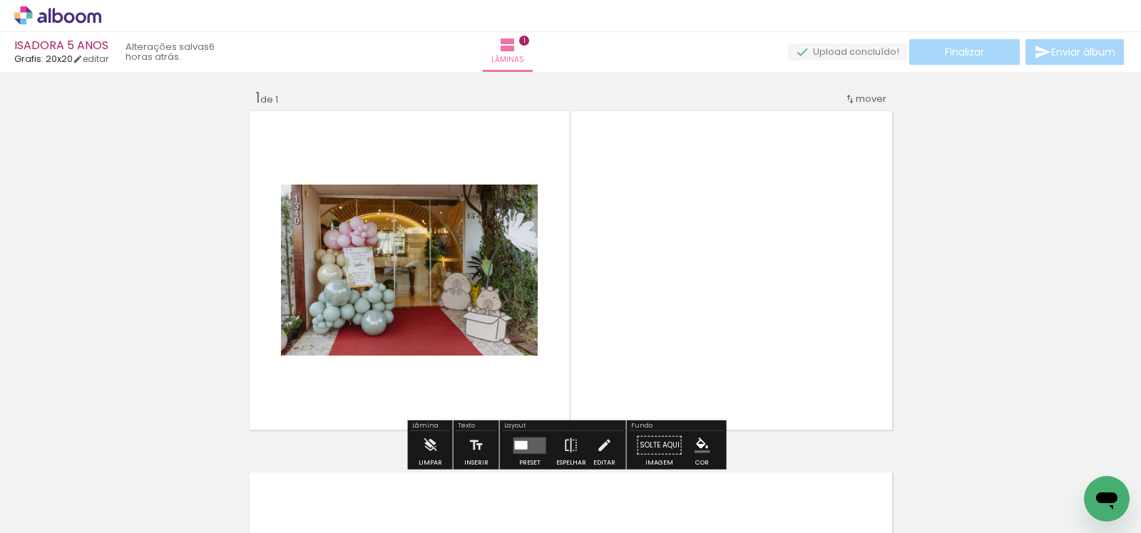
scroll to position [18, 0]
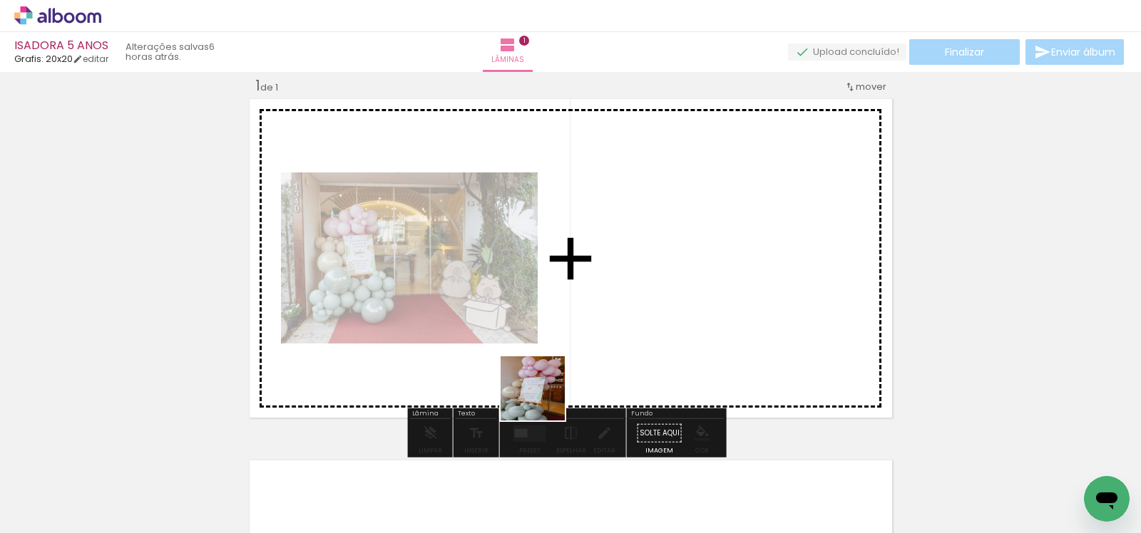
drag, startPoint x: 558, startPoint y: 484, endPoint x: 540, endPoint y: 347, distance: 138.0
click at [540, 347] on quentale-workspace at bounding box center [570, 266] width 1141 height 533
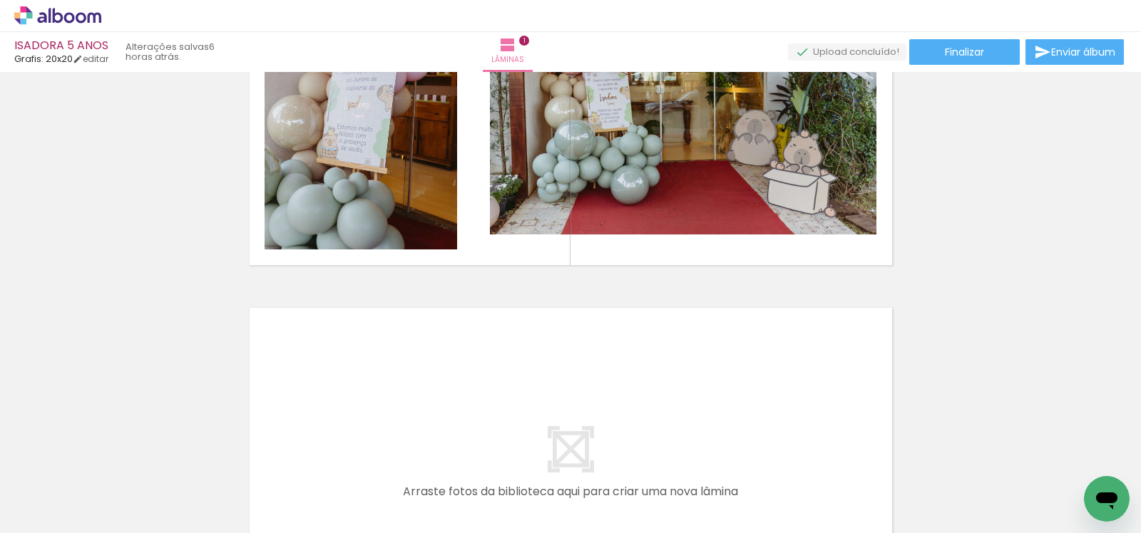
scroll to position [246, 0]
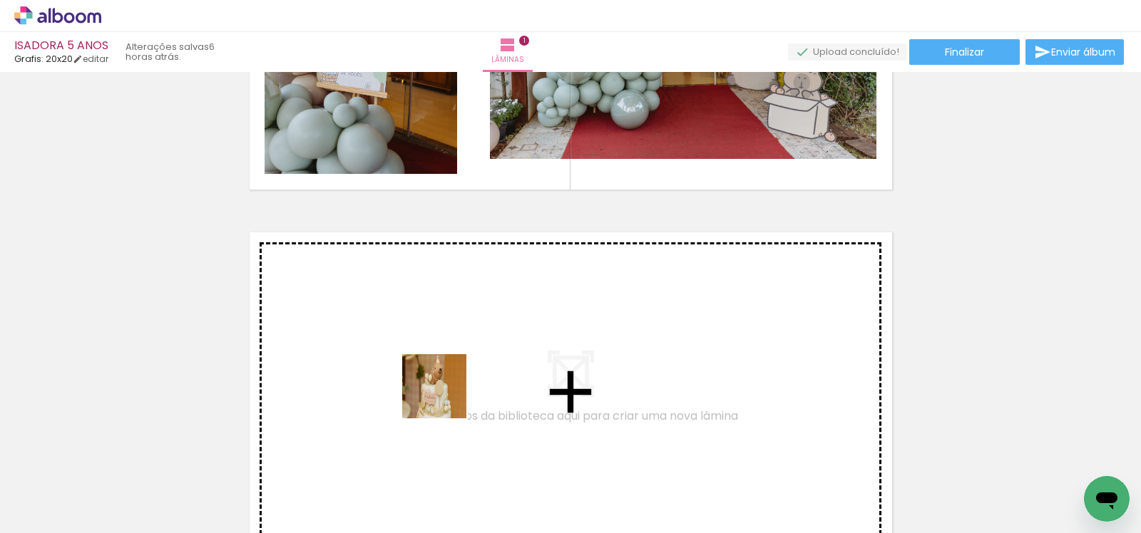
drag, startPoint x: 522, startPoint y: 439, endPoint x: 419, endPoint y: 385, distance: 115.8
click at [419, 385] on quentale-workspace at bounding box center [570, 266] width 1141 height 533
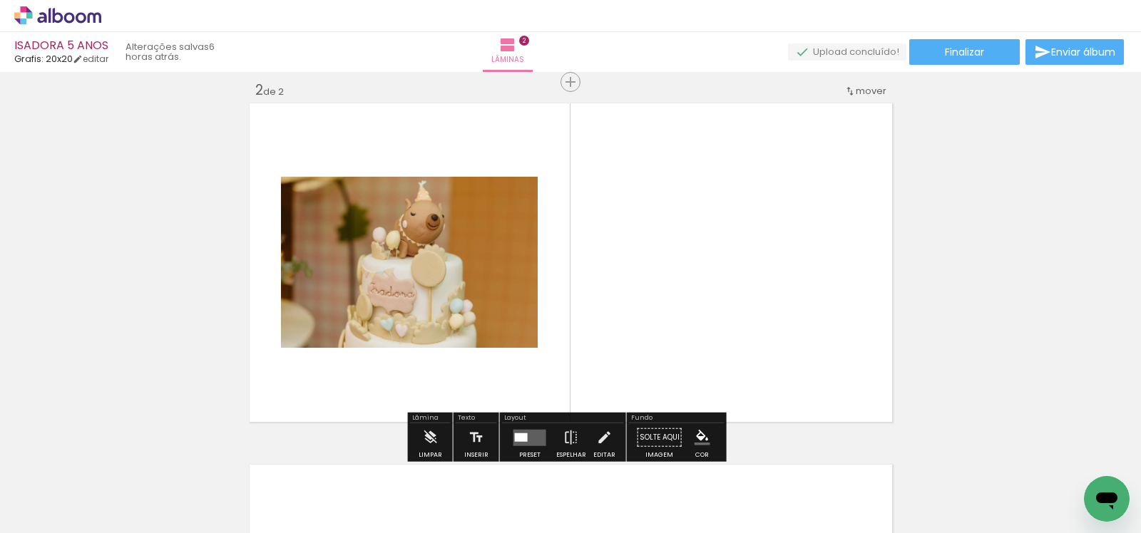
scroll to position [379, 0]
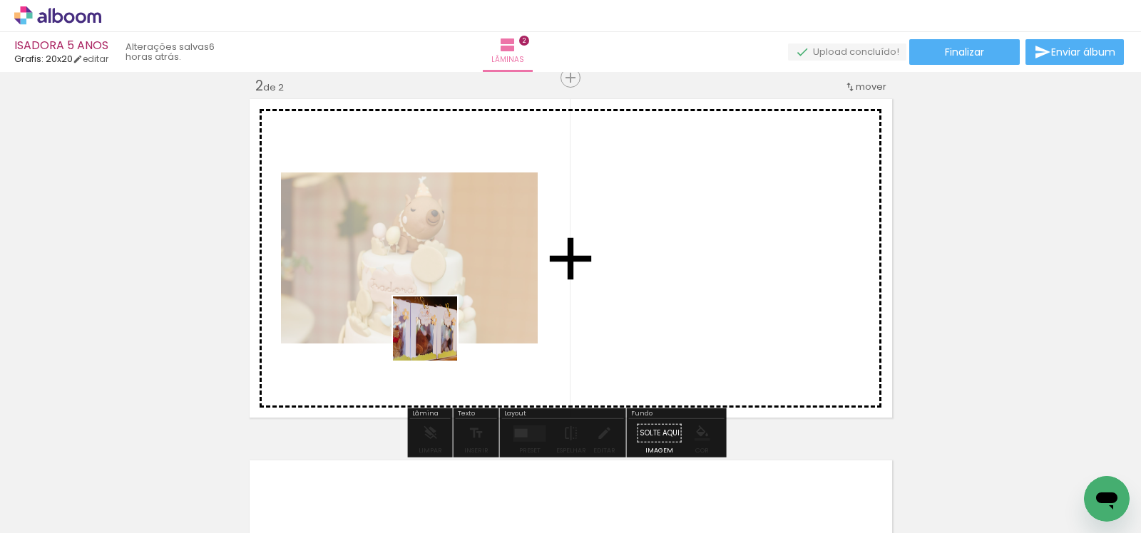
drag, startPoint x: 396, startPoint y: 491, endPoint x: 436, endPoint y: 334, distance: 161.7
click at [436, 334] on quentale-workspace at bounding box center [570, 266] width 1141 height 533
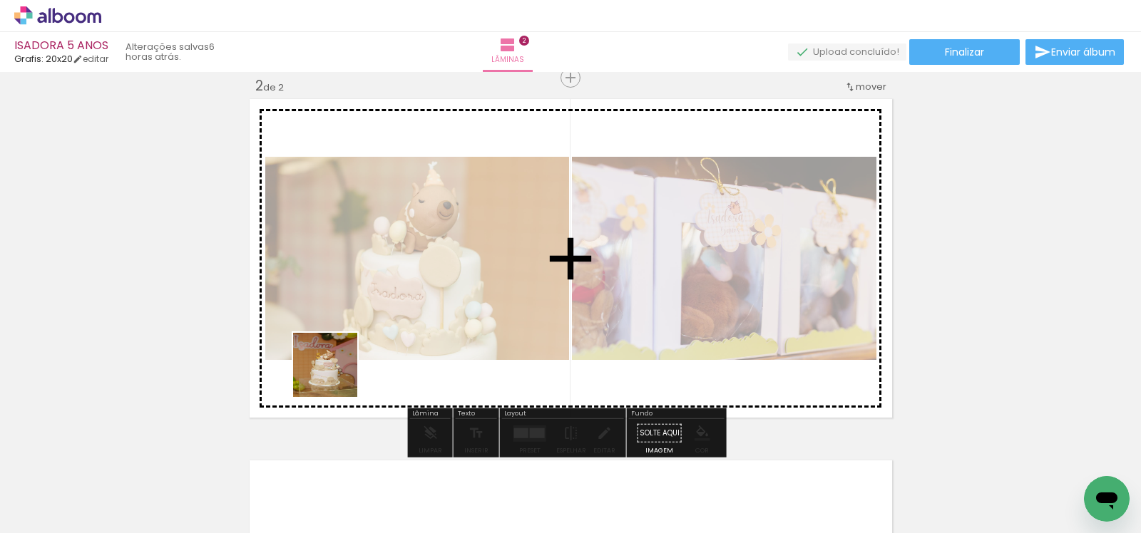
drag, startPoint x: 324, startPoint y: 411, endPoint x: 332, endPoint y: 359, distance: 53.3
click at [345, 336] on quentale-workspace at bounding box center [570, 266] width 1141 height 533
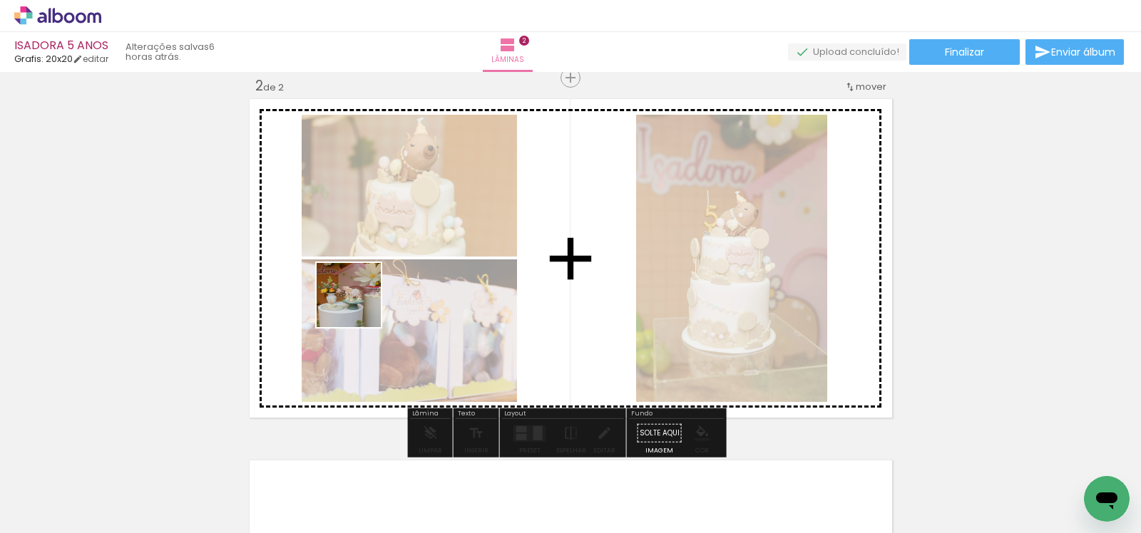
drag, startPoint x: 227, startPoint y: 471, endPoint x: 267, endPoint y: 389, distance: 90.9
click at [373, 293] on quentale-workspace at bounding box center [570, 266] width 1141 height 533
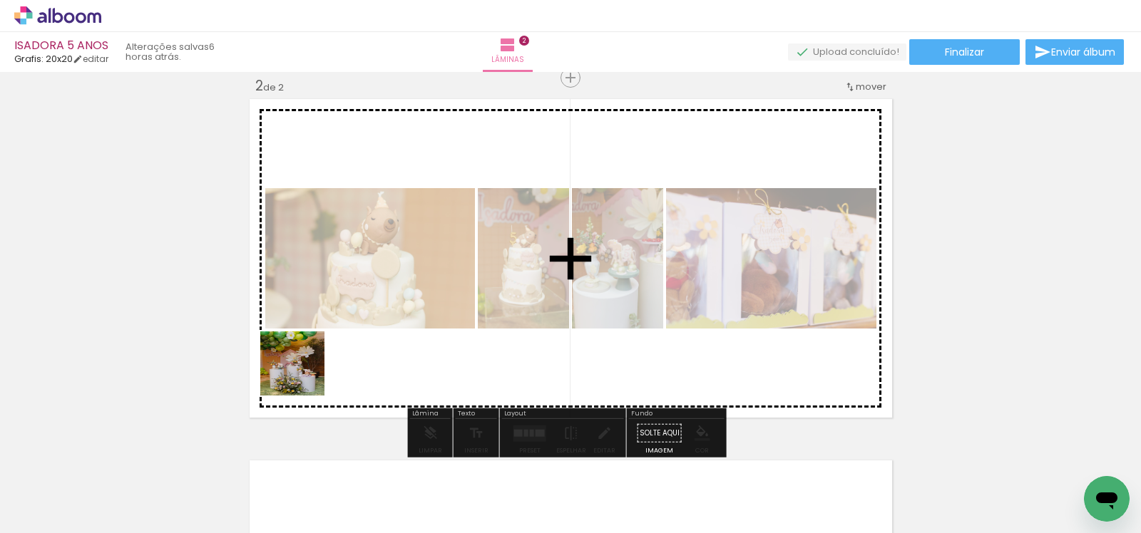
drag, startPoint x: 146, startPoint y: 473, endPoint x: 466, endPoint y: 275, distance: 376.3
click at [465, 275] on quentale-workspace at bounding box center [570, 266] width 1141 height 533
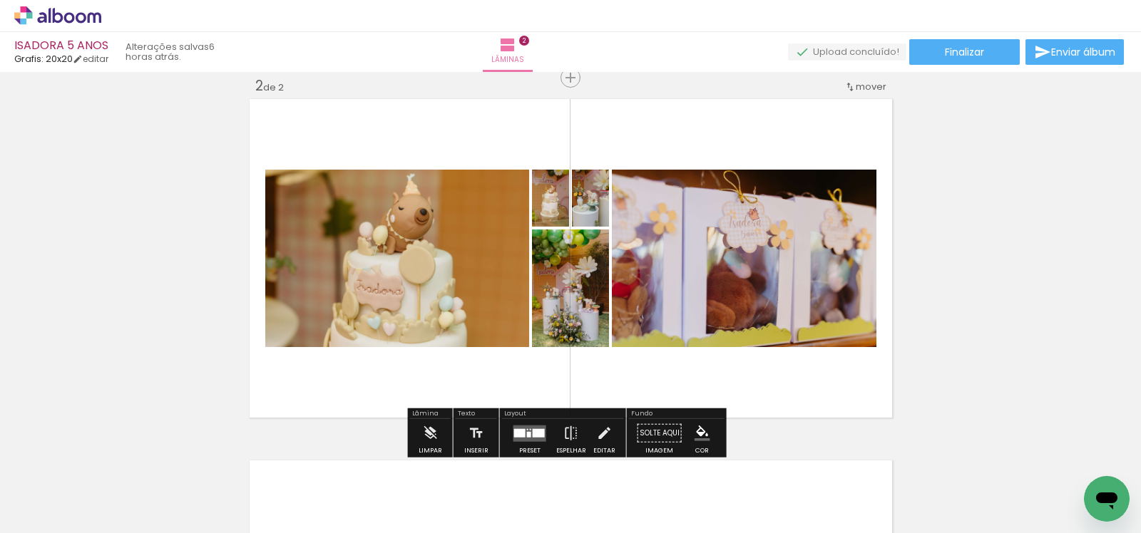
drag, startPoint x: 523, startPoint y: 428, endPoint x: 617, endPoint y: 386, distance: 102.2
click at [527, 429] on div at bounding box center [527, 429] width 1 height 1
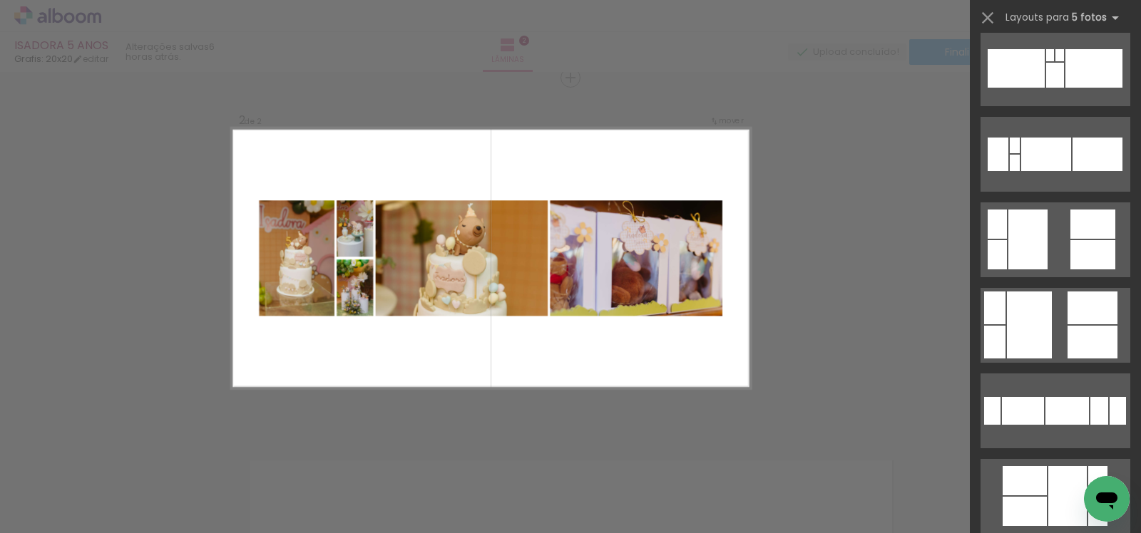
scroll to position [711, 0]
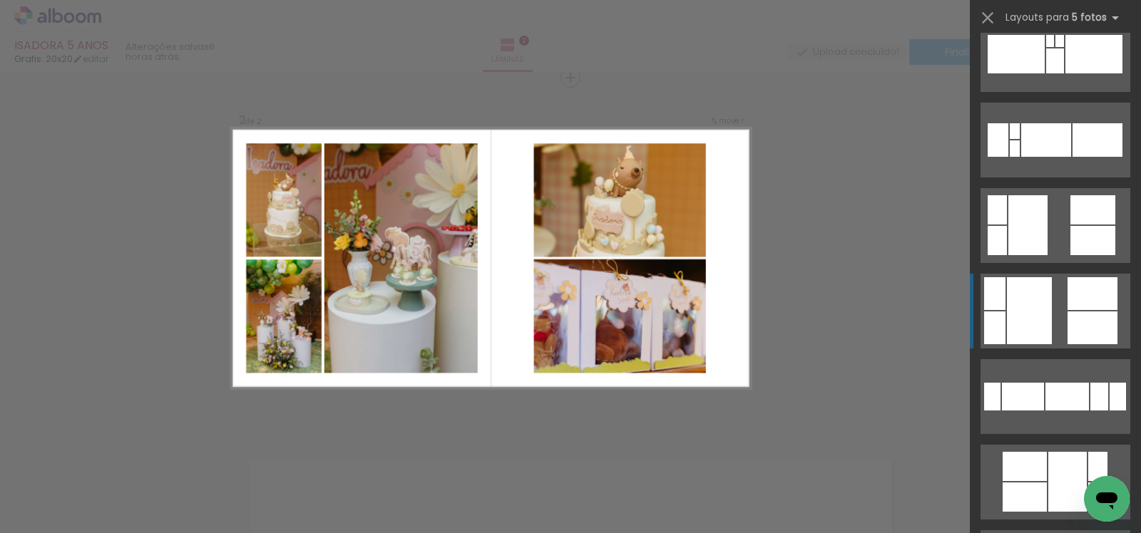
click at [1070, 304] on div at bounding box center [1092, 293] width 50 height 33
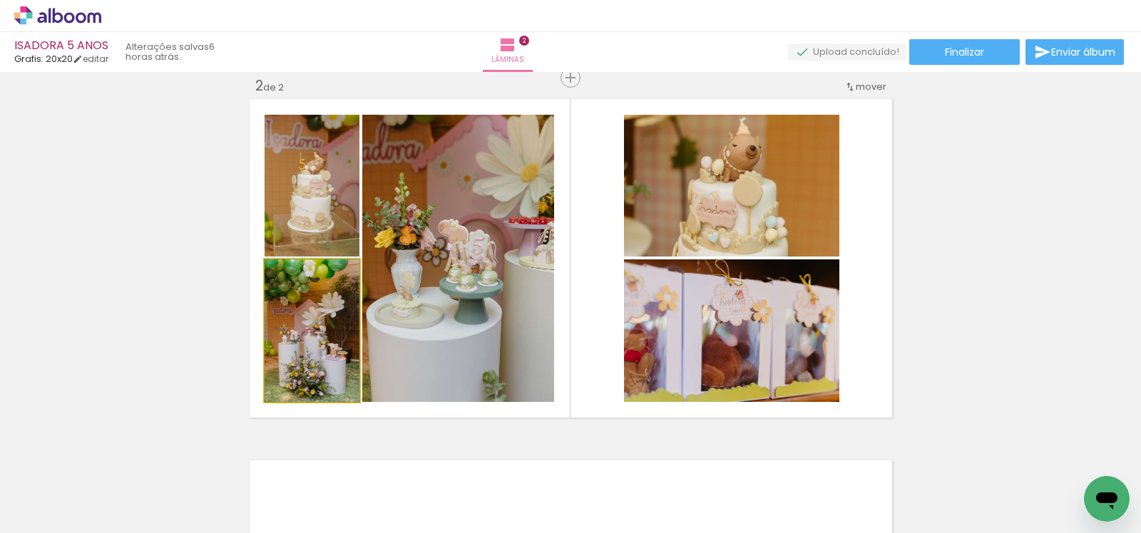
drag, startPoint x: 294, startPoint y: 349, endPoint x: 402, endPoint y: 302, distance: 118.4
click at [0, 0] on slot at bounding box center [0, 0] width 0 height 0
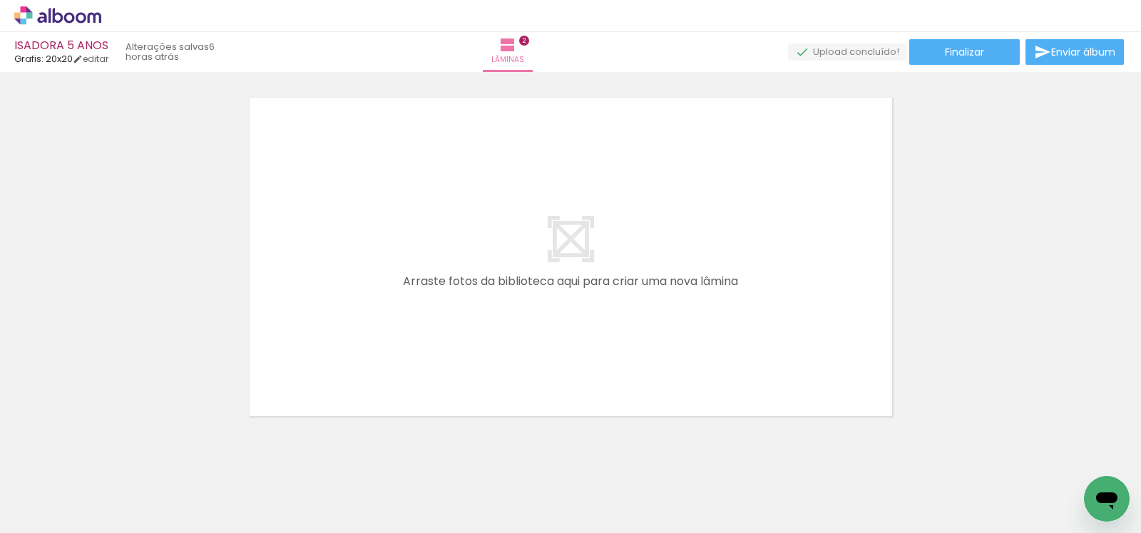
scroll to position [745, 0]
drag, startPoint x: 454, startPoint y: 486, endPoint x: 320, endPoint y: 270, distance: 253.6
click at [320, 270] on quentale-workspace at bounding box center [570, 266] width 1141 height 533
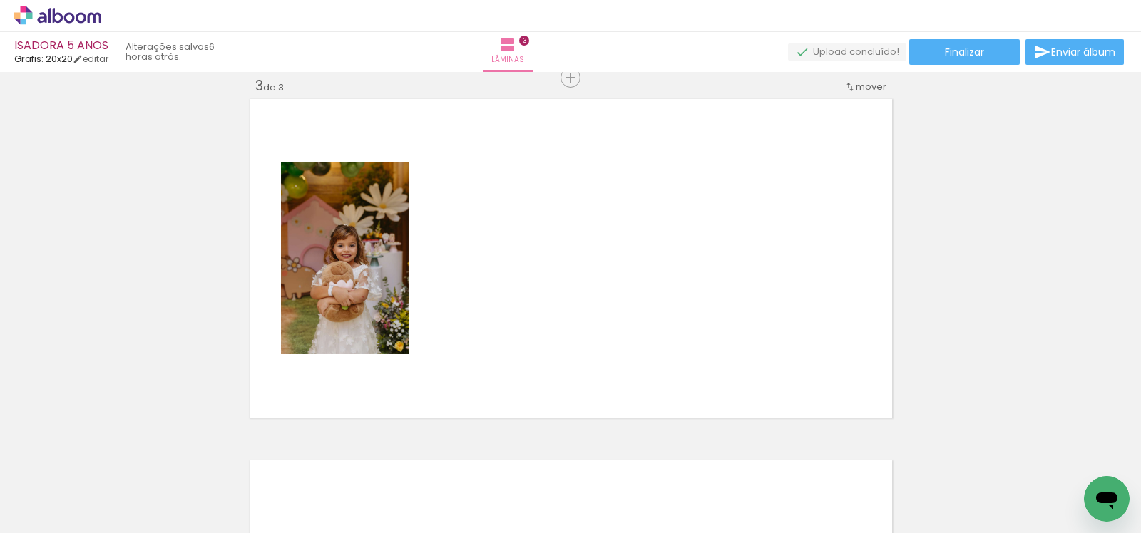
scroll to position [0, 1323]
drag, startPoint x: 648, startPoint y: 496, endPoint x: 675, endPoint y: 318, distance: 180.2
click at [675, 318] on quentale-workspace at bounding box center [570, 266] width 1141 height 533
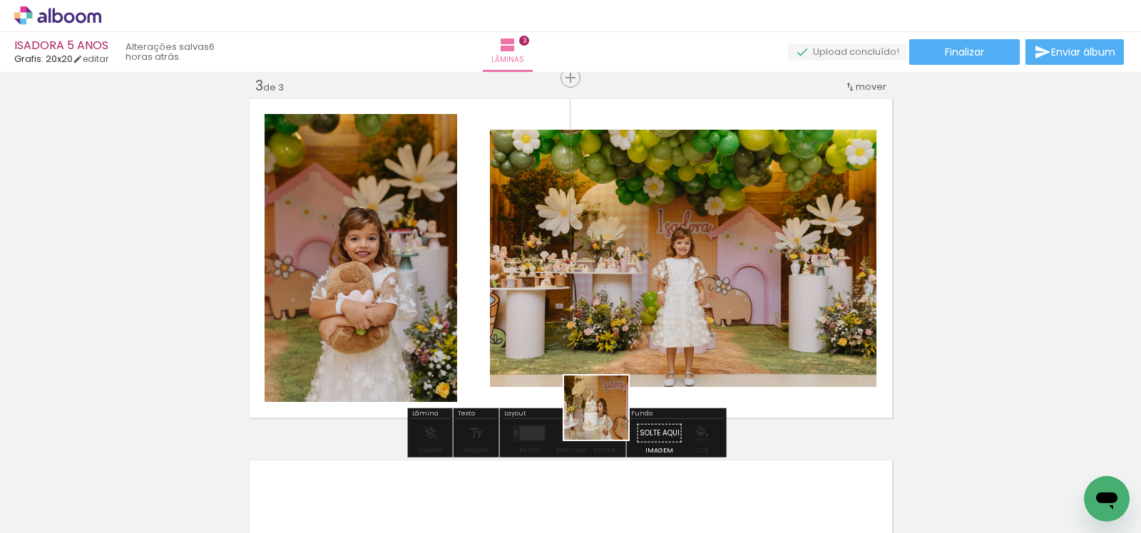
drag, startPoint x: 590, startPoint y: 493, endPoint x: 600, endPoint y: 362, distance: 130.8
click at [610, 326] on quentale-workspace at bounding box center [570, 266] width 1141 height 533
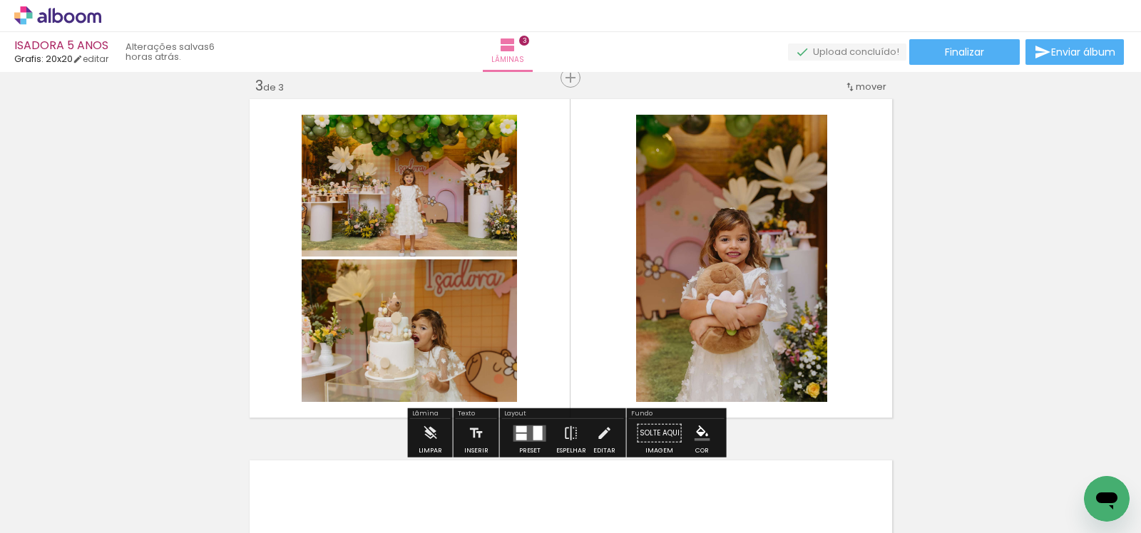
scroll to position [0, 2068]
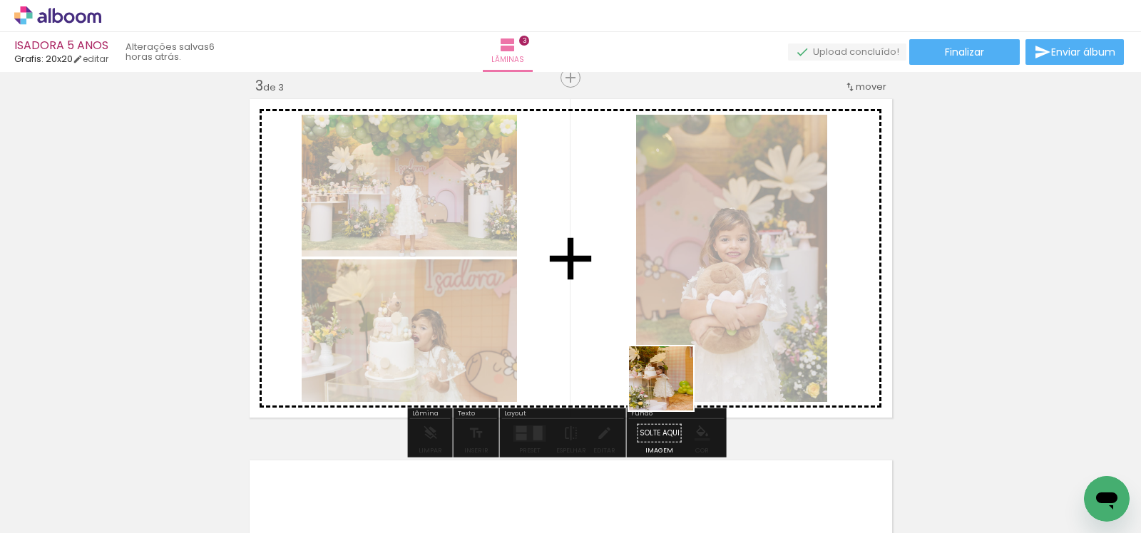
drag, startPoint x: 471, startPoint y: 497, endPoint x: 673, endPoint y: 389, distance: 229.3
click at [673, 389] on quentale-workspace at bounding box center [570, 266] width 1141 height 533
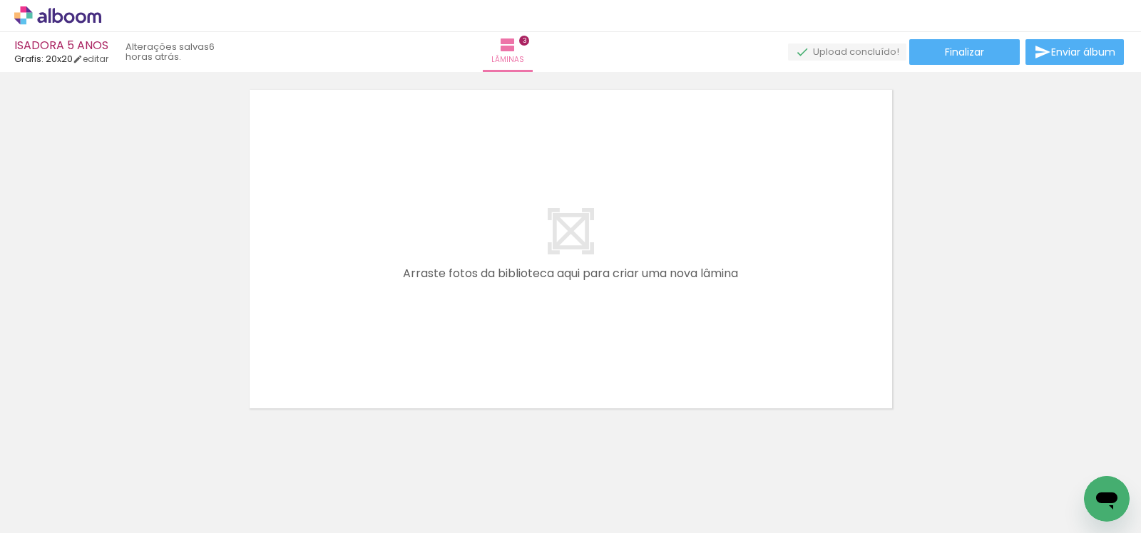
scroll to position [1121, 0]
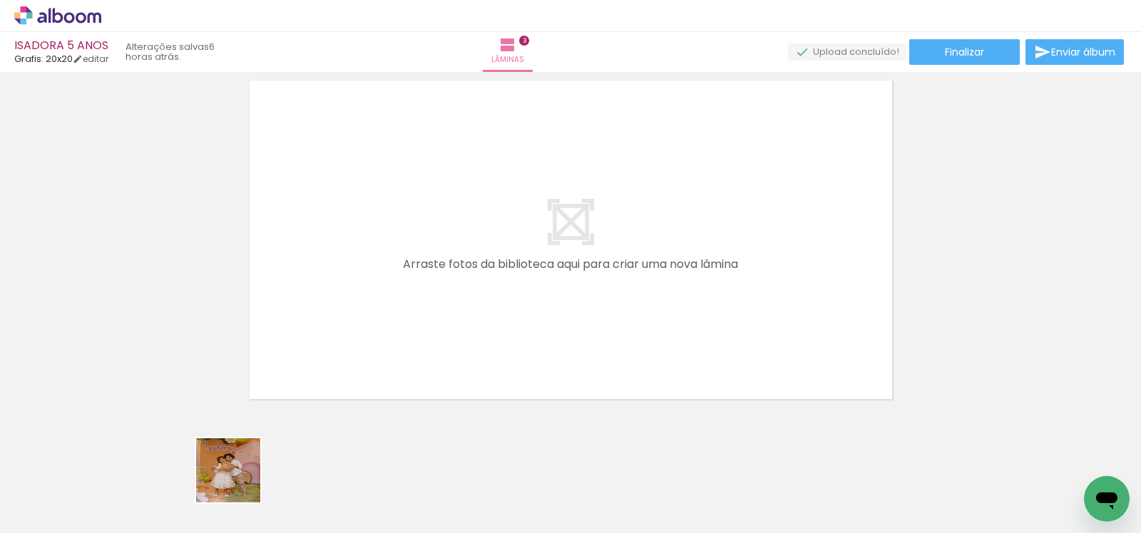
drag, startPoint x: 218, startPoint y: 506, endPoint x: 322, endPoint y: 436, distance: 124.4
click at [344, 353] on quentale-workspace at bounding box center [570, 266] width 1141 height 533
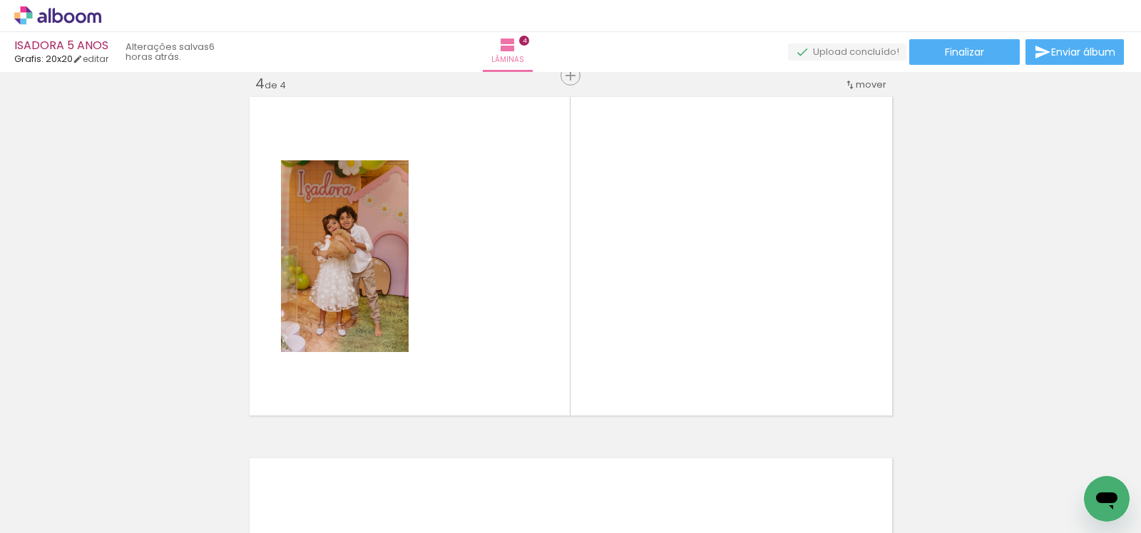
scroll to position [1102, 0]
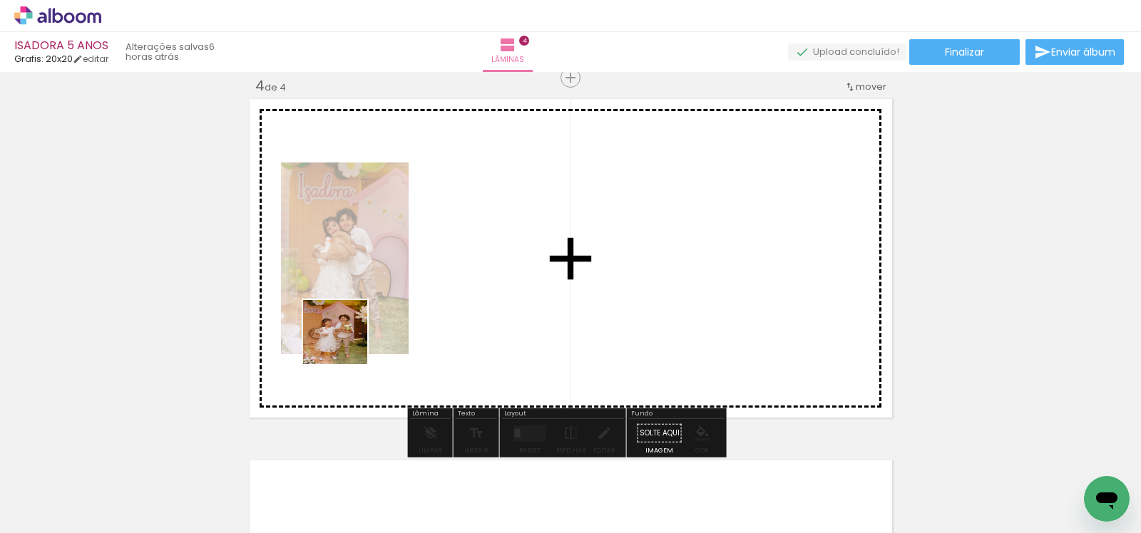
drag, startPoint x: 304, startPoint y: 491, endPoint x: 346, endPoint y: 343, distance: 154.2
click at [346, 343] on quentale-workspace at bounding box center [570, 266] width 1141 height 533
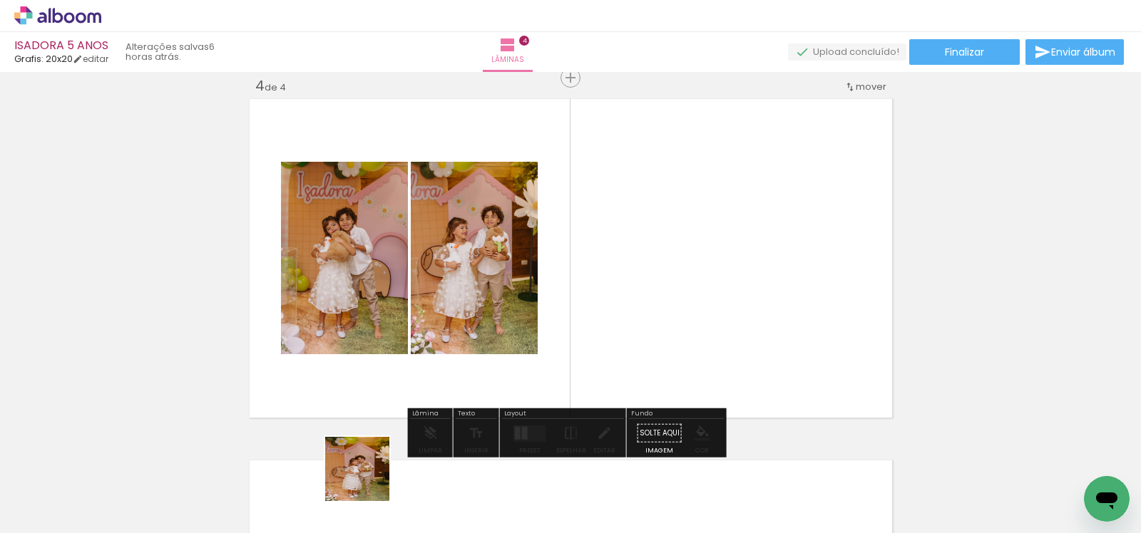
drag, startPoint x: 368, startPoint y: 480, endPoint x: 446, endPoint y: 354, distance: 147.6
click at [446, 354] on quentale-workspace at bounding box center [570, 266] width 1141 height 533
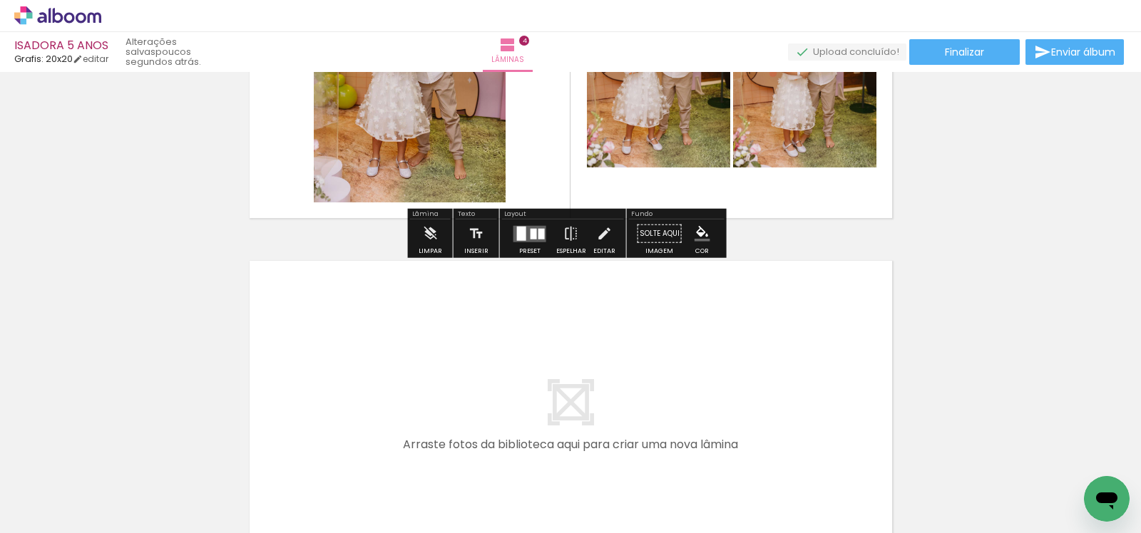
scroll to position [1328, 0]
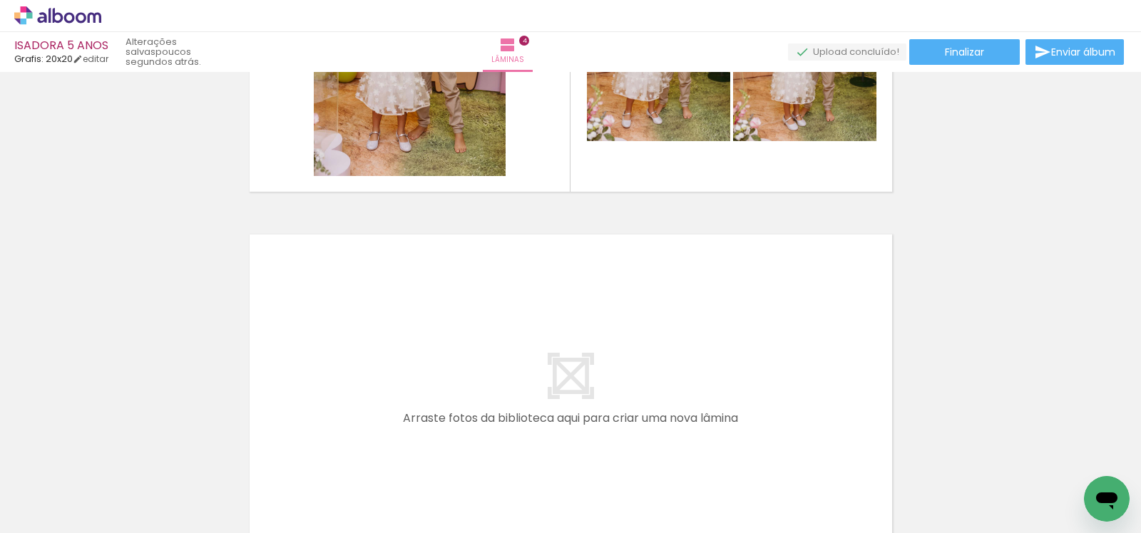
drag, startPoint x: 376, startPoint y: 496, endPoint x: 409, endPoint y: 369, distance: 130.4
click at [409, 369] on quentale-workspace at bounding box center [570, 266] width 1141 height 533
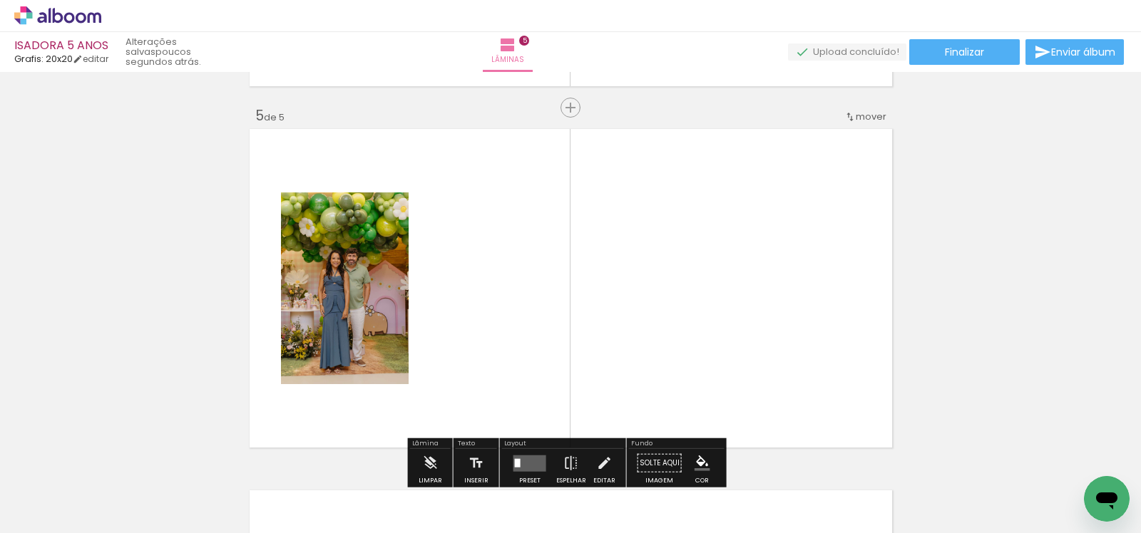
scroll to position [1464, 0]
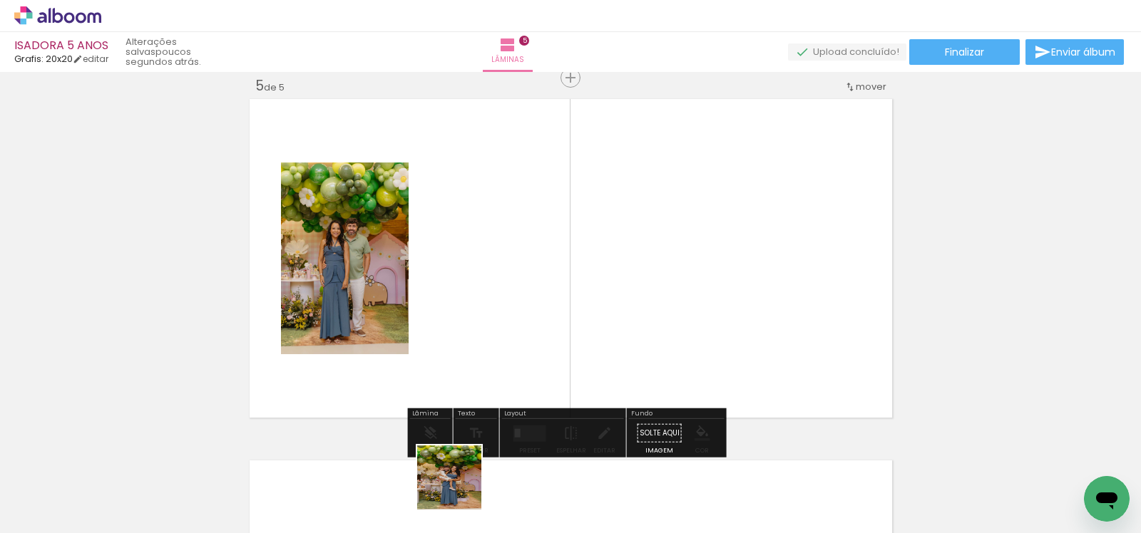
drag, startPoint x: 460, startPoint y: 495, endPoint x: 516, endPoint y: 457, distance: 67.2
click at [480, 359] on quentale-workspace at bounding box center [570, 266] width 1141 height 533
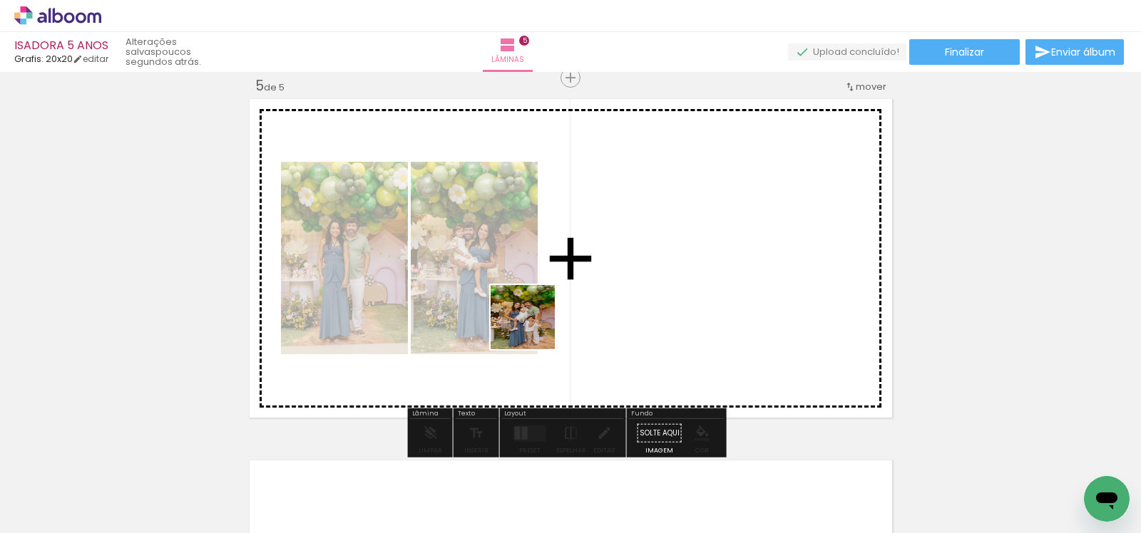
drag, startPoint x: 525, startPoint y: 500, endPoint x: 597, endPoint y: 444, distance: 91.4
click at [533, 325] on quentale-workspace at bounding box center [570, 266] width 1141 height 533
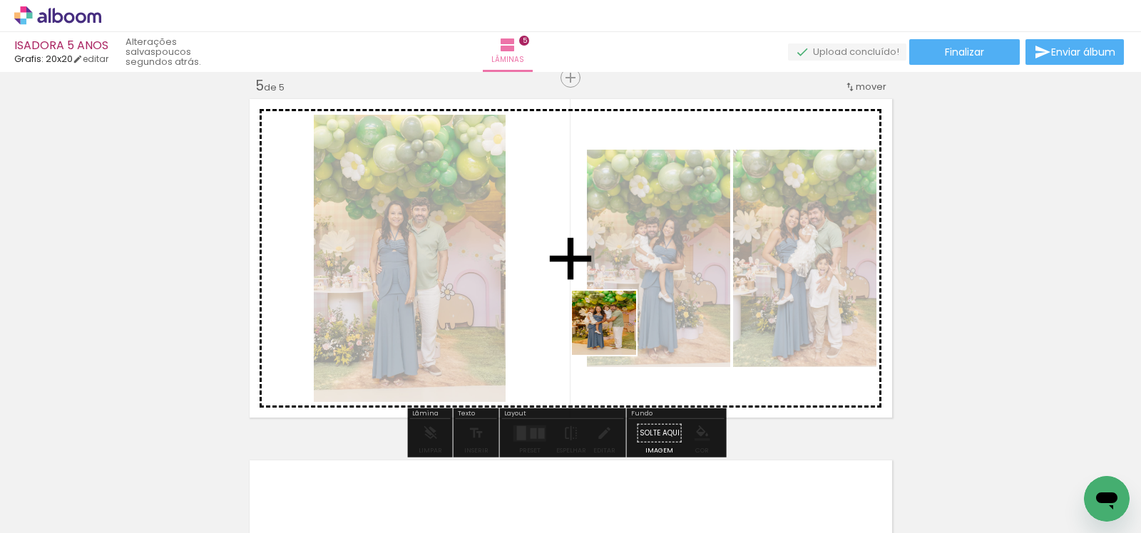
drag, startPoint x: 611, startPoint y: 478, endPoint x: 615, endPoint y: 334, distance: 144.8
click at [615, 334] on quentale-workspace at bounding box center [570, 266] width 1141 height 533
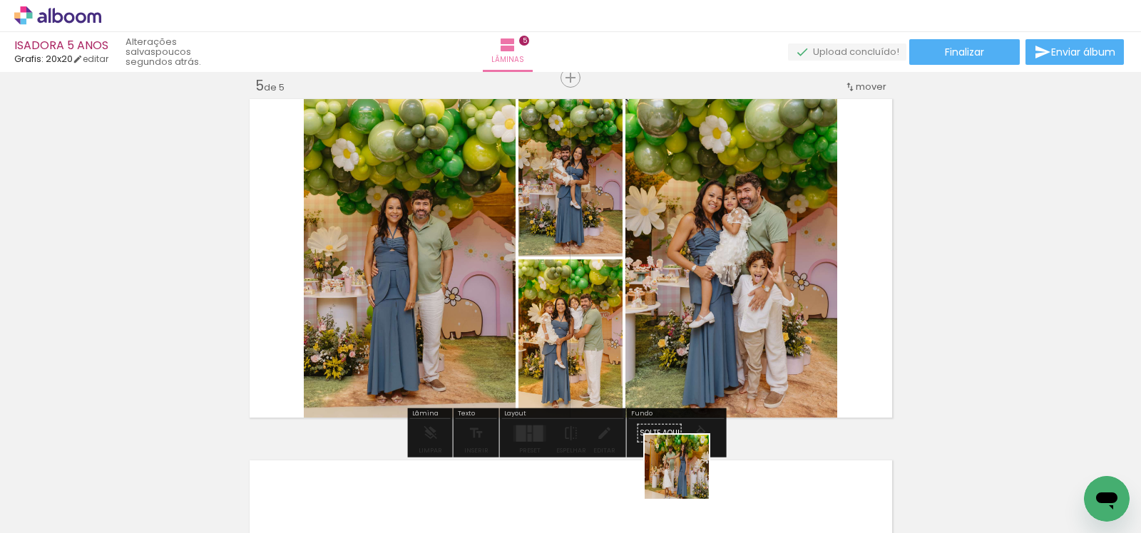
drag, startPoint x: 685, startPoint y: 482, endPoint x: 672, endPoint y: 352, distance: 131.2
click at [672, 352] on quentale-workspace at bounding box center [570, 266] width 1141 height 533
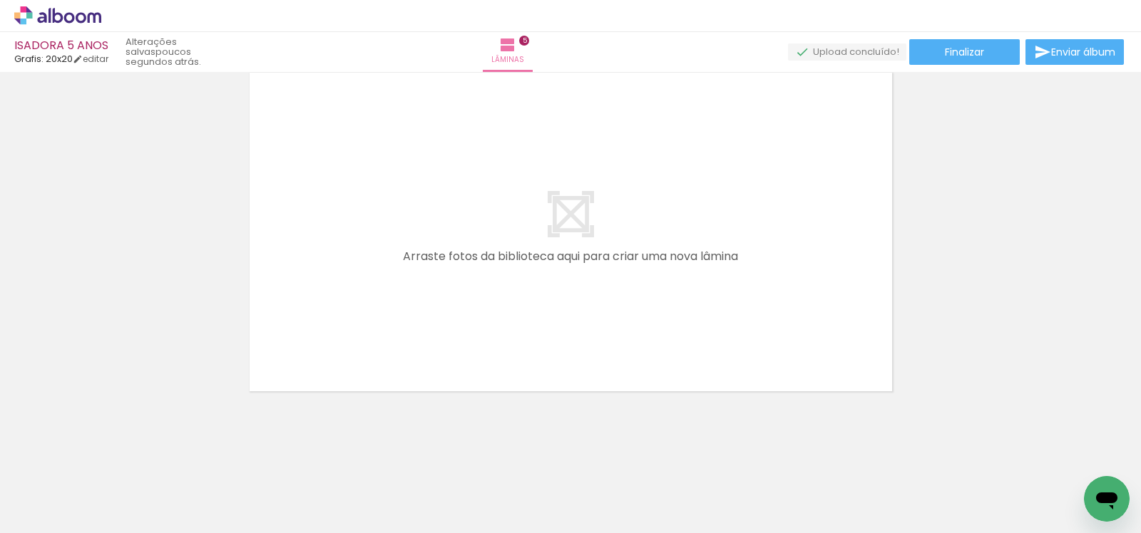
scroll to position [1852, 0]
drag, startPoint x: 763, startPoint y: 472, endPoint x: 791, endPoint y: 403, distance: 74.8
click at [685, 314] on quentale-workspace at bounding box center [570, 266] width 1141 height 533
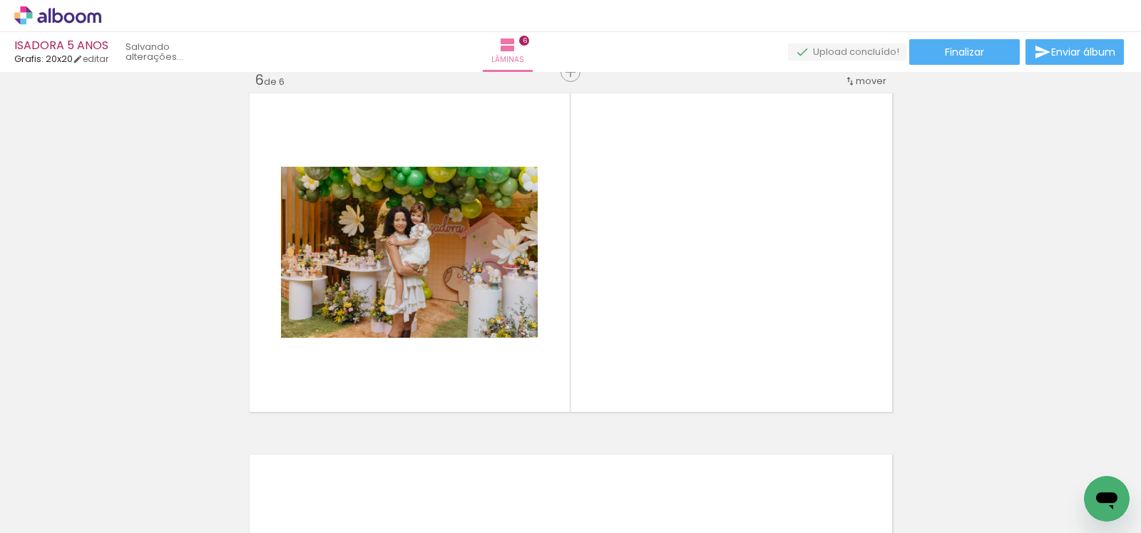
scroll to position [1825, 0]
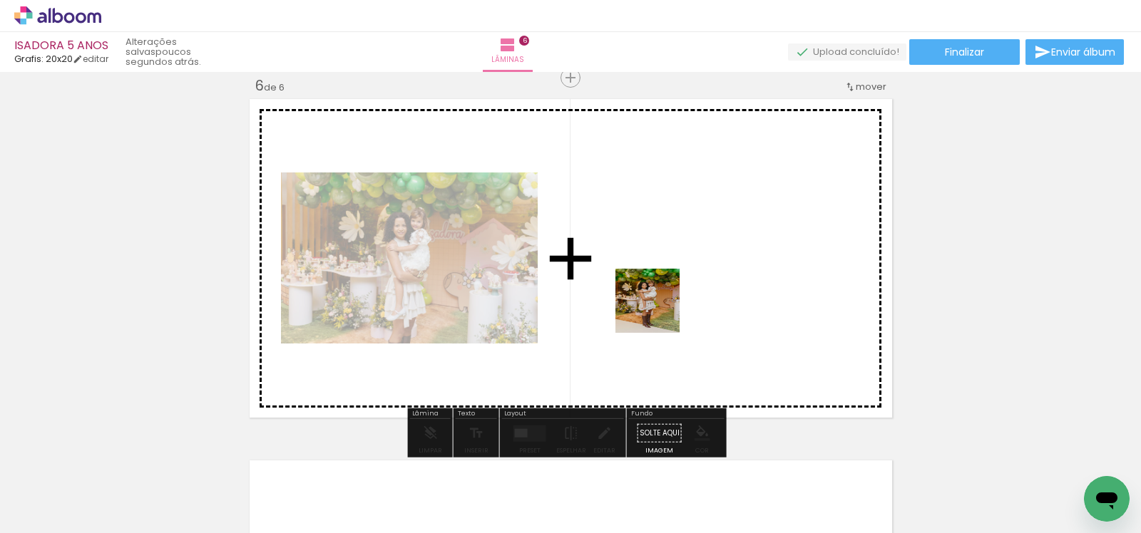
drag, startPoint x: 846, startPoint y: 471, endPoint x: 612, endPoint y: 360, distance: 259.0
click at [658, 311] on quentale-workspace at bounding box center [570, 266] width 1141 height 533
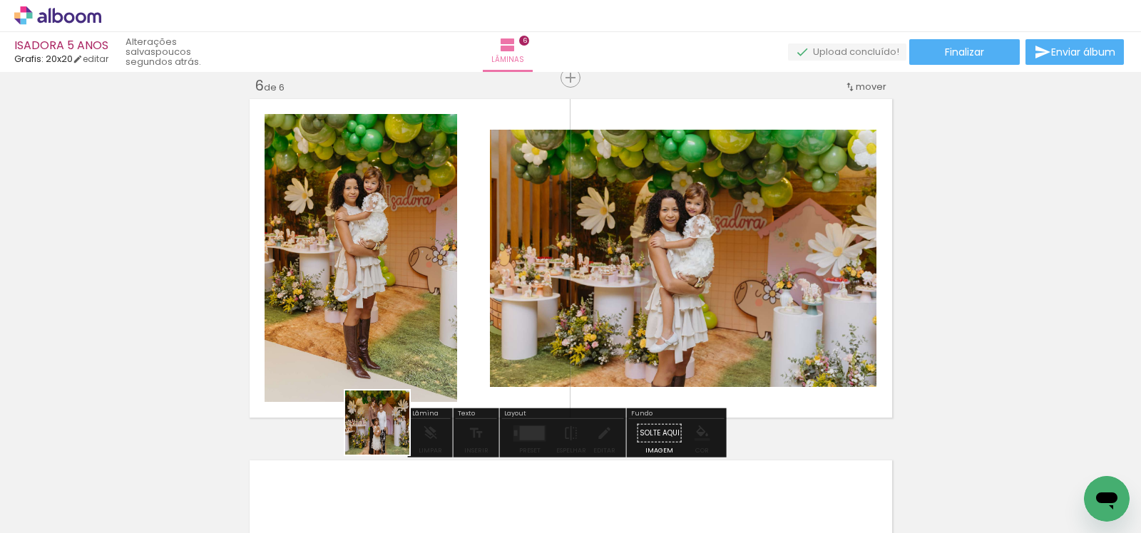
drag, startPoint x: 323, startPoint y: 478, endPoint x: 385, endPoint y: 429, distance: 79.2
click at [542, 340] on quentale-workspace at bounding box center [570, 266] width 1141 height 533
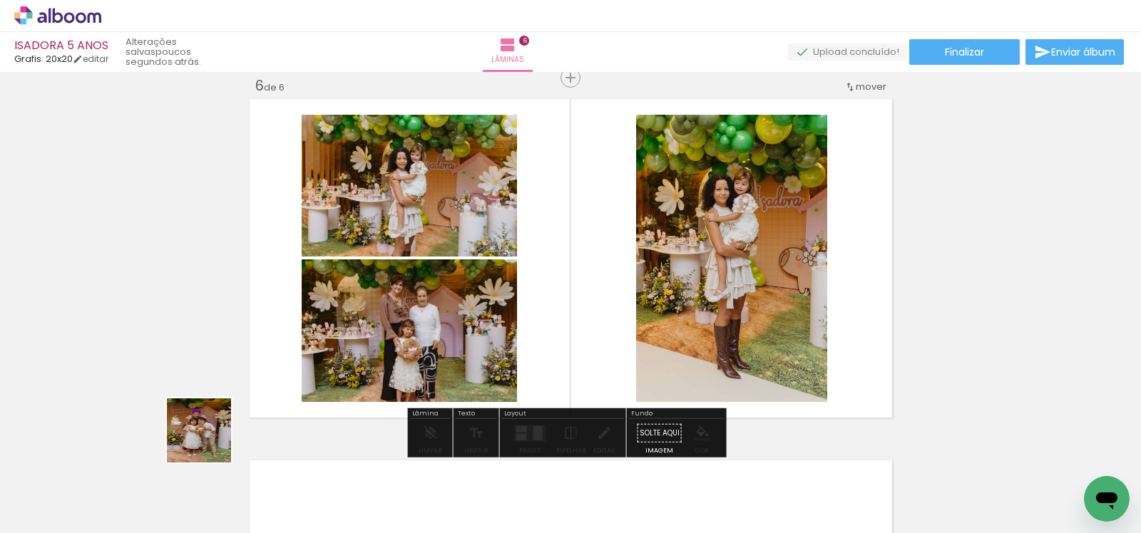
drag, startPoint x: 138, startPoint y: 481, endPoint x: 687, endPoint y: 317, distance: 572.8
click at [687, 317] on quentale-workspace at bounding box center [570, 266] width 1141 height 533
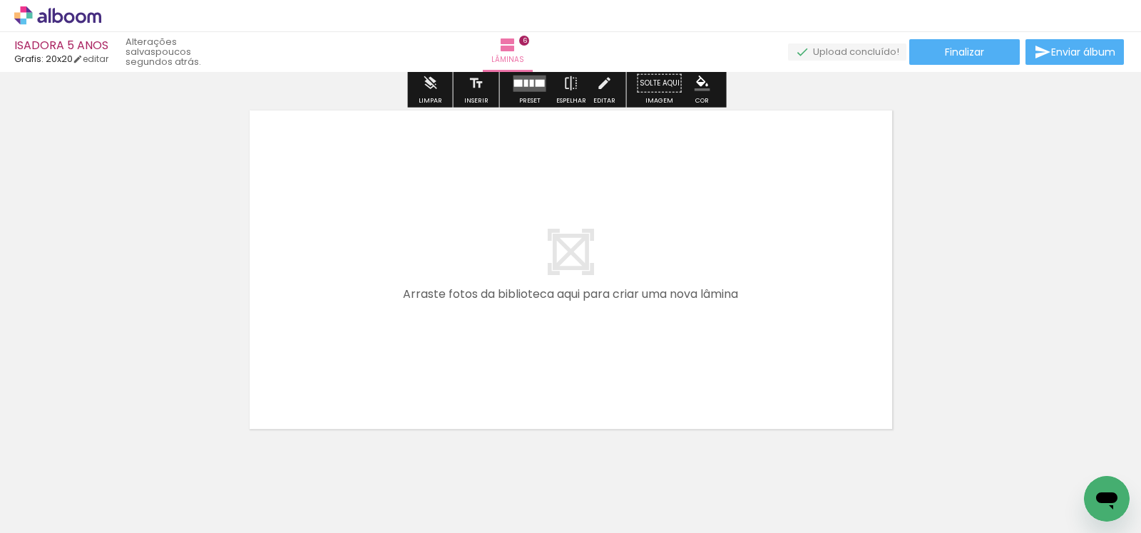
scroll to position [0, 1347]
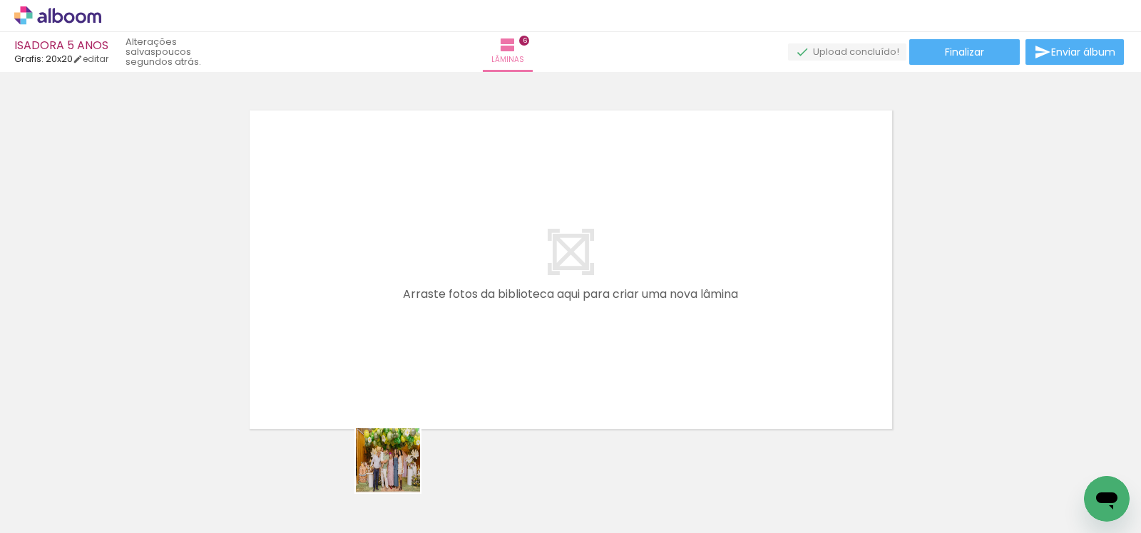
drag, startPoint x: 399, startPoint y: 471, endPoint x: 419, endPoint y: 327, distance: 146.1
click at [416, 353] on quentale-workspace at bounding box center [570, 266] width 1141 height 533
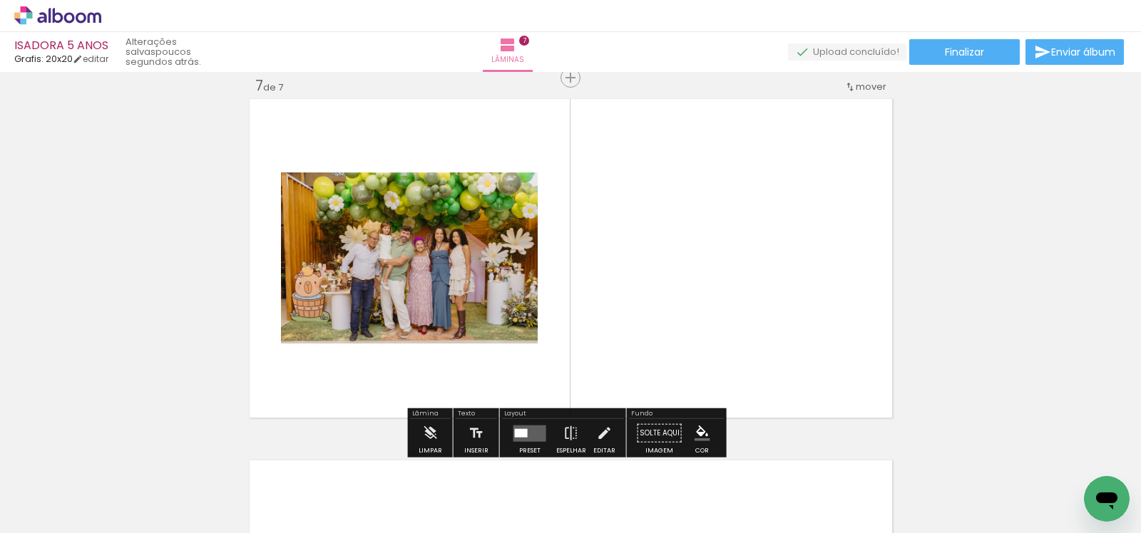
scroll to position [2187, 0]
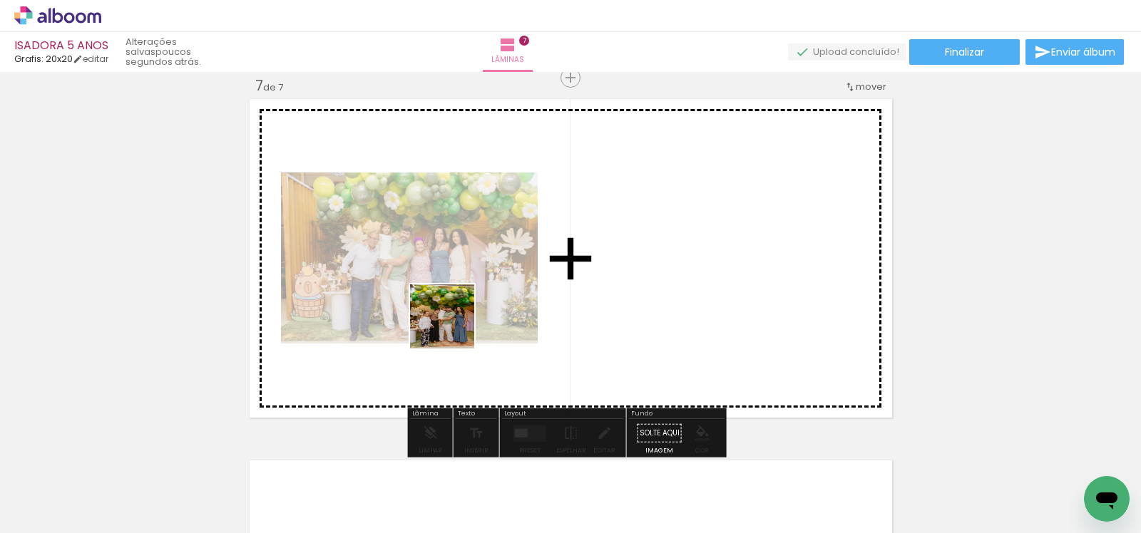
drag, startPoint x: 486, startPoint y: 486, endPoint x: 451, endPoint y: 317, distance: 173.1
click at [451, 317] on quentale-workspace at bounding box center [570, 266] width 1141 height 533
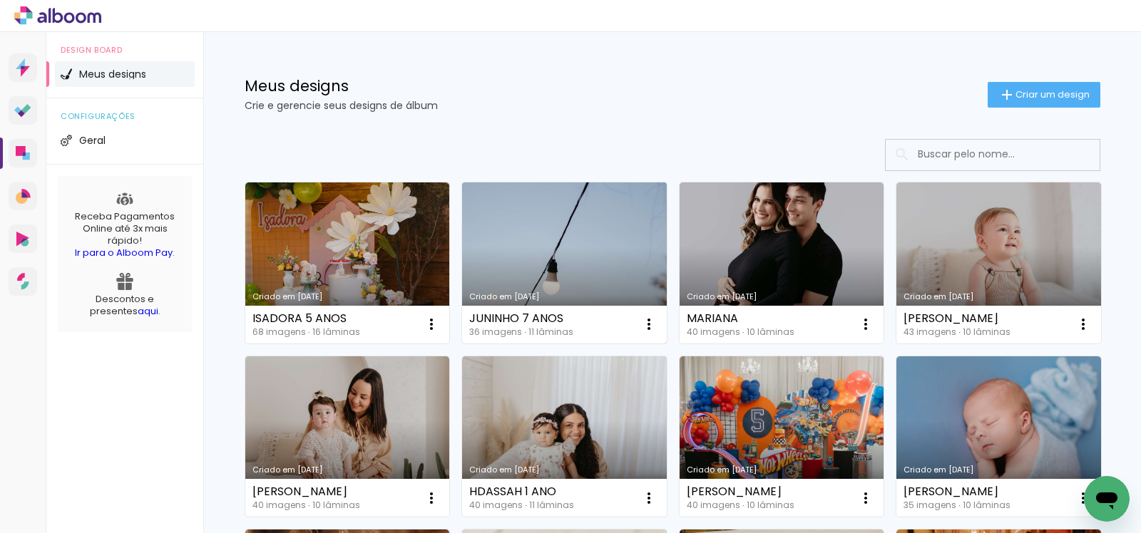
click at [588, 252] on link "Criado em [DATE]" at bounding box center [564, 263] width 205 height 161
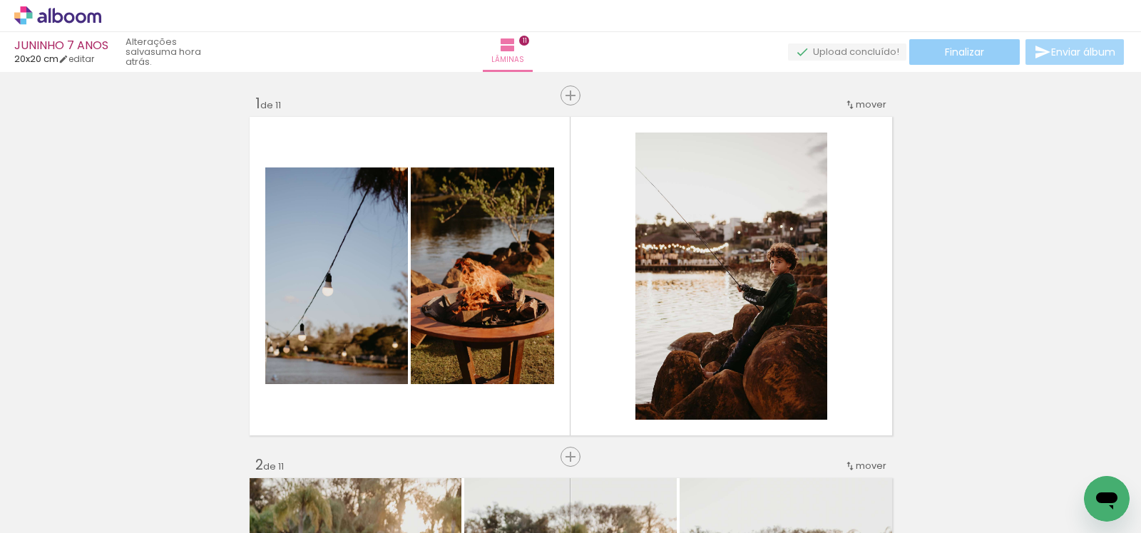
click at [982, 50] on paper-button "Finalizar" at bounding box center [964, 52] width 111 height 26
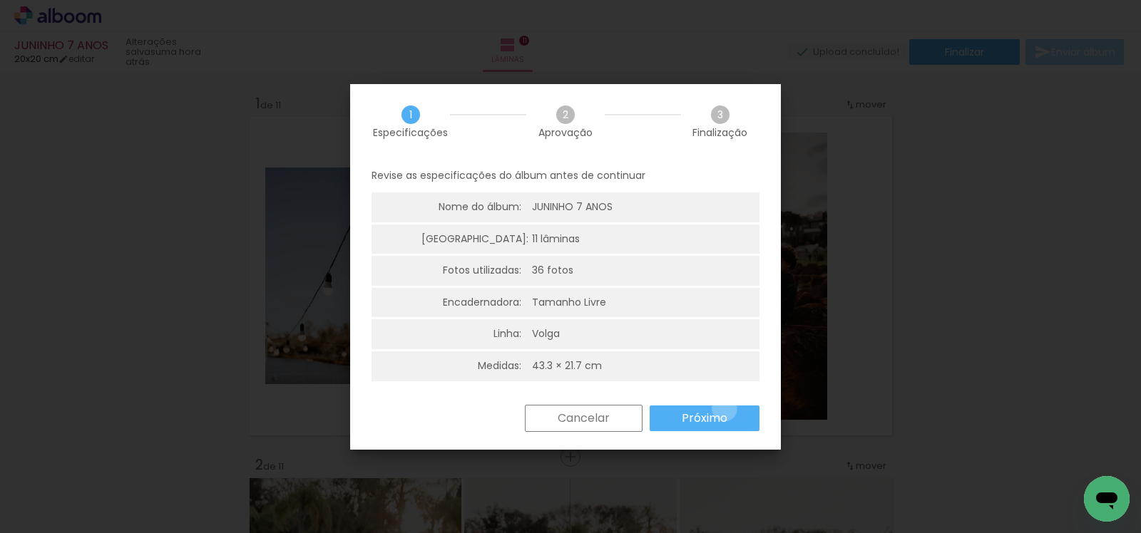
click at [723, 409] on paper-button "Próximo" at bounding box center [705, 419] width 110 height 26
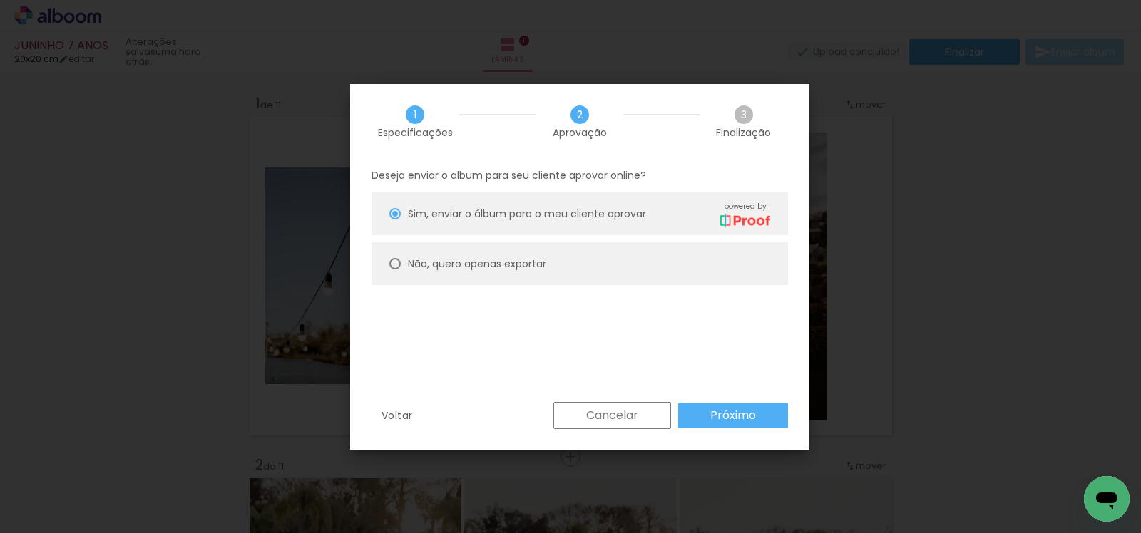
drag, startPoint x: 595, startPoint y: 268, endPoint x: 637, endPoint y: 302, distance: 54.3
click at [595, 268] on paper-radio-button "Não, quero apenas exportar" at bounding box center [579, 263] width 416 height 43
type paper-radio-button "on"
click at [763, 408] on paper-button "Próximo" at bounding box center [733, 416] width 110 height 26
type input "Alta, 300 DPI"
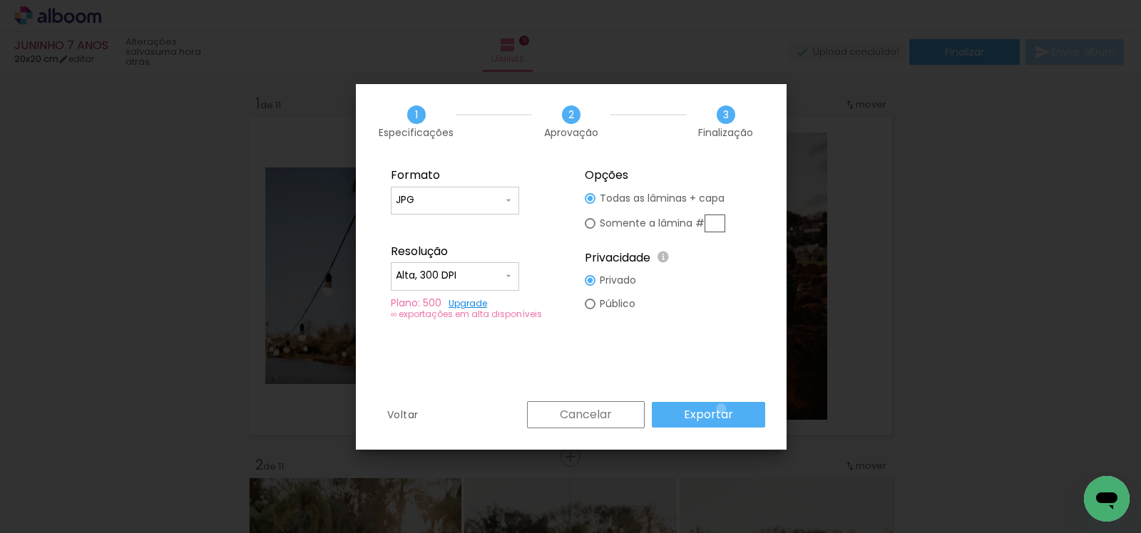
click at [0, 0] on slot "Exportar" at bounding box center [0, 0] width 0 height 0
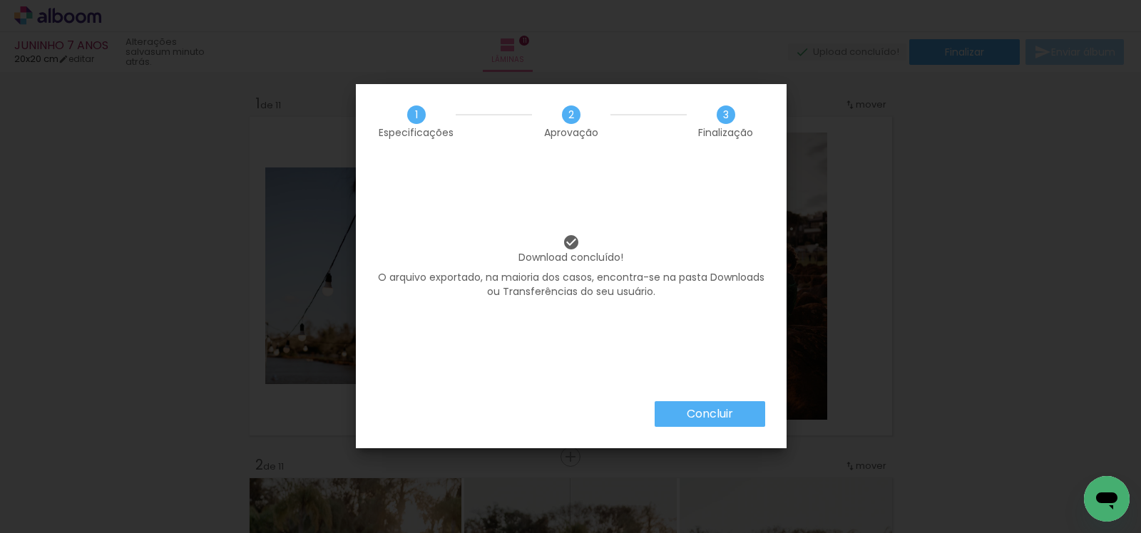
click at [690, 421] on paper-button "Concluir" at bounding box center [710, 414] width 111 height 26
